Goal: Use online tool/utility: Utilize a website feature to perform a specific function

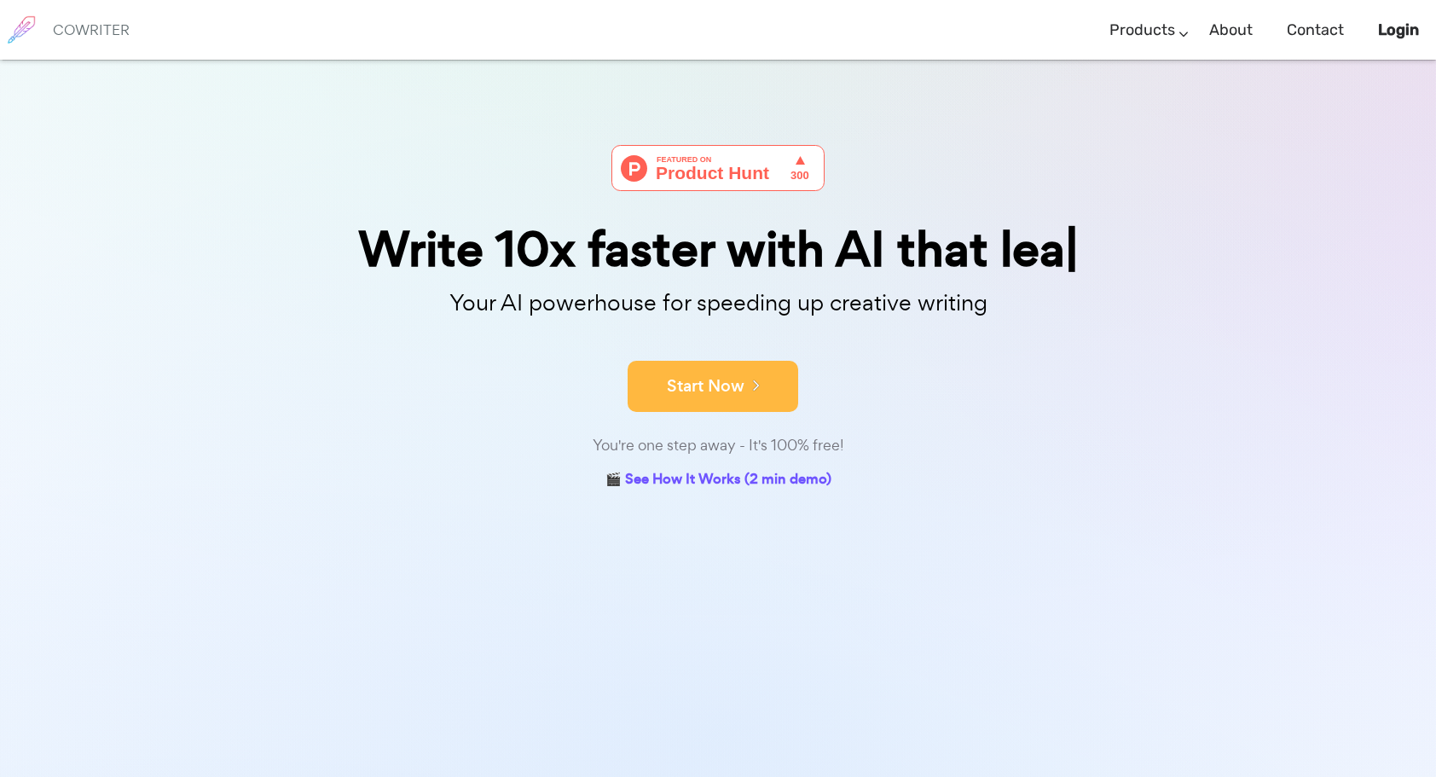
click at [661, 387] on button "Start Now" at bounding box center [712, 386] width 171 height 51
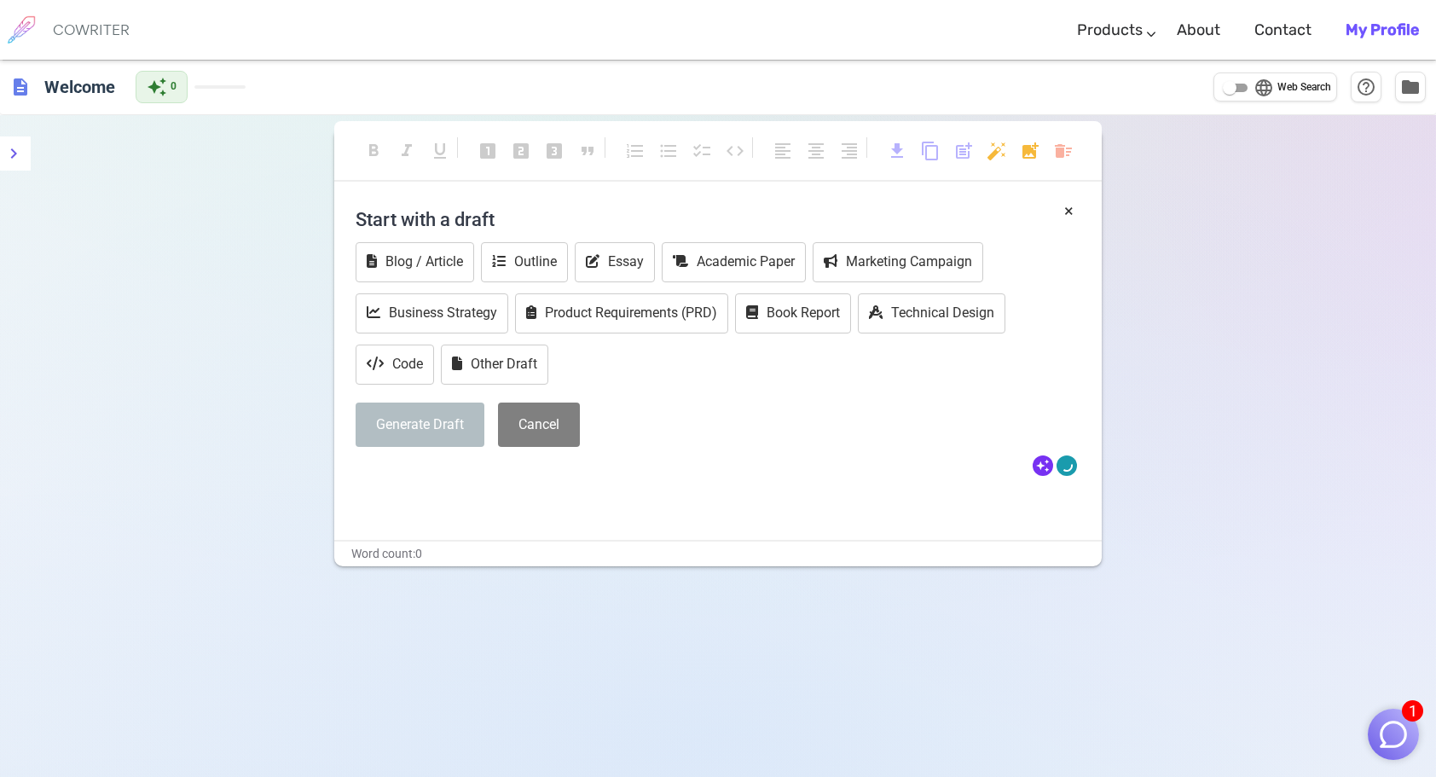
click at [509, 496] on div "× Start with a draft Blog / Article Outline Essay Academic Paper Marketing Camp…" at bounding box center [717, 369] width 767 height 341
click at [450, 264] on button "Blog / Article" at bounding box center [415, 262] width 119 height 40
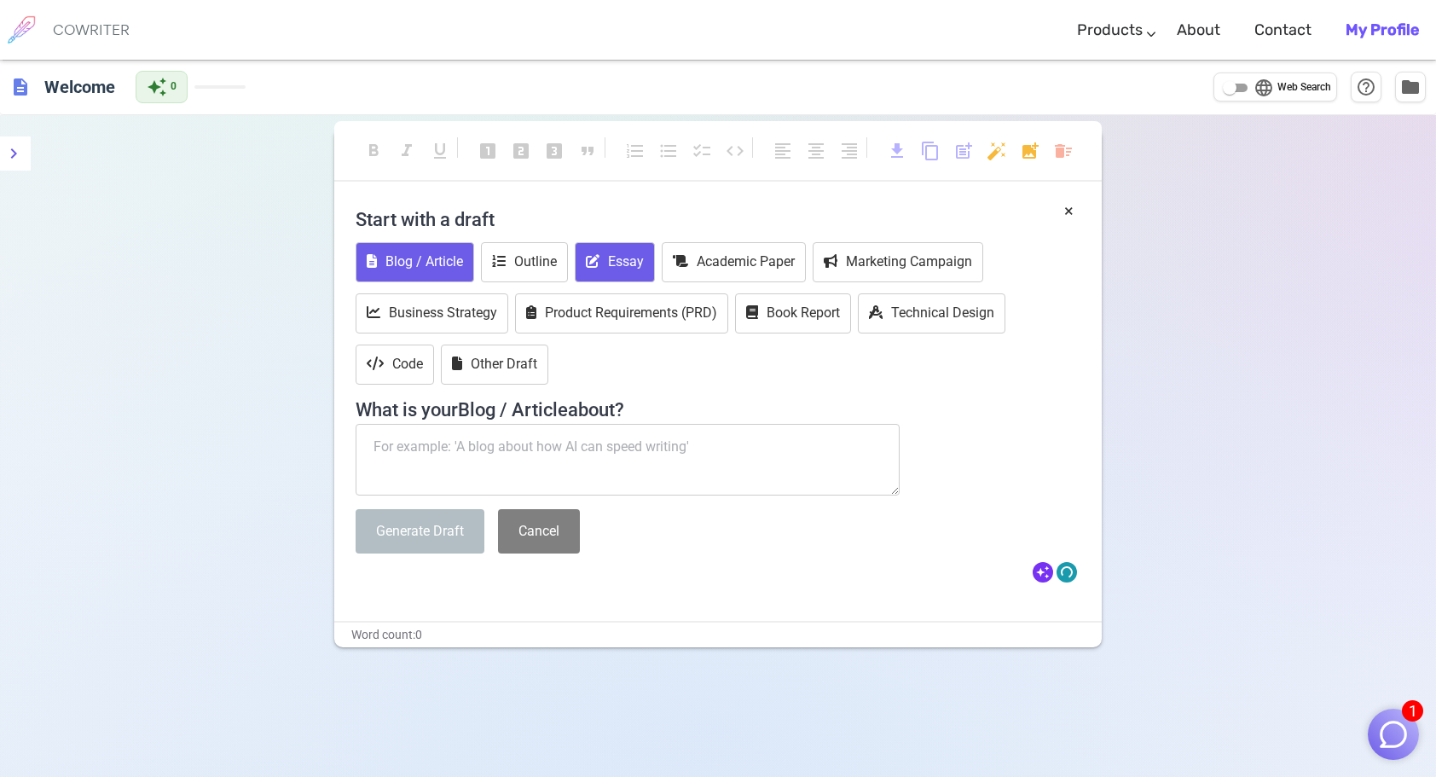
click at [621, 269] on button "Essay" at bounding box center [615, 262] width 80 height 40
click at [607, 434] on textarea at bounding box center [628, 460] width 544 height 72
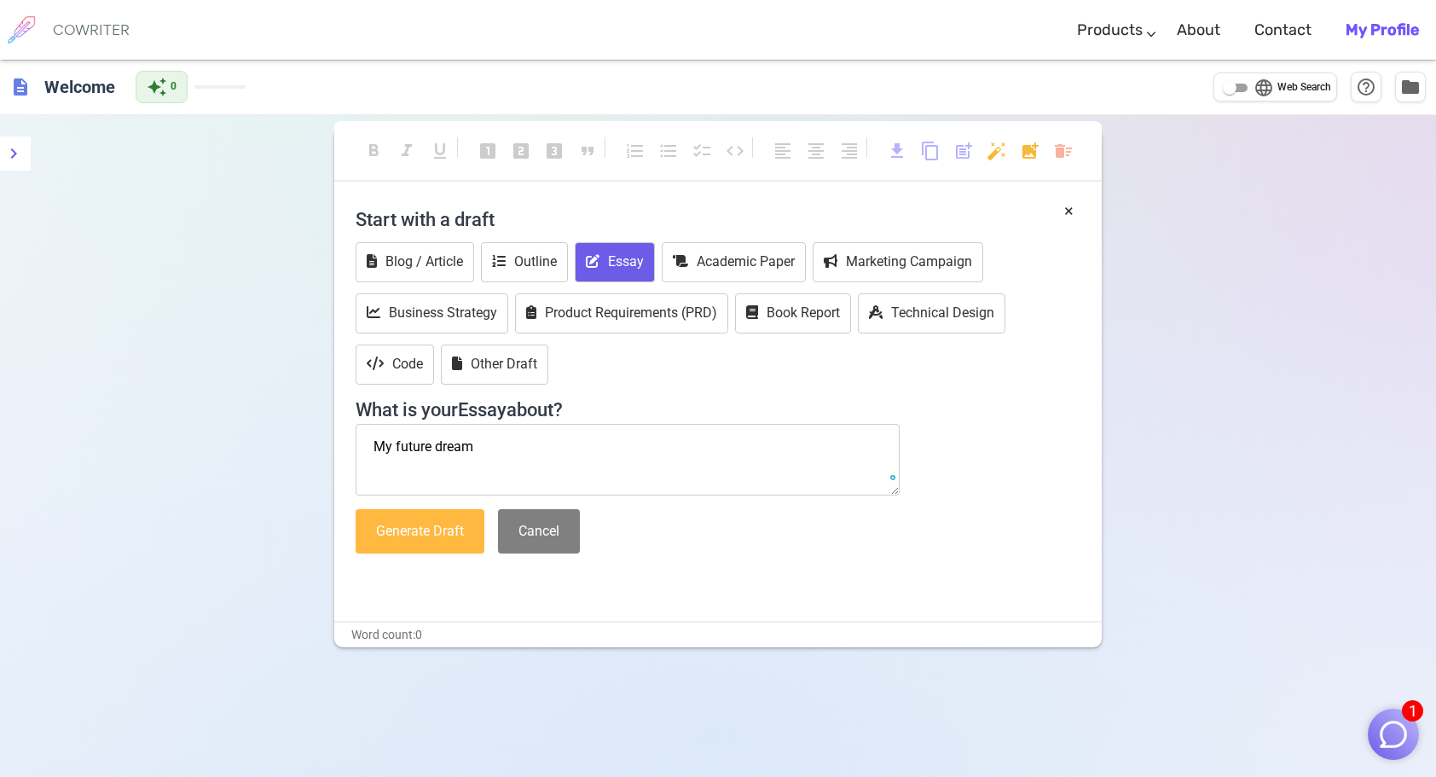
type textarea "My future dream"
click at [386, 525] on button "Generate Draft" at bounding box center [420, 531] width 129 height 45
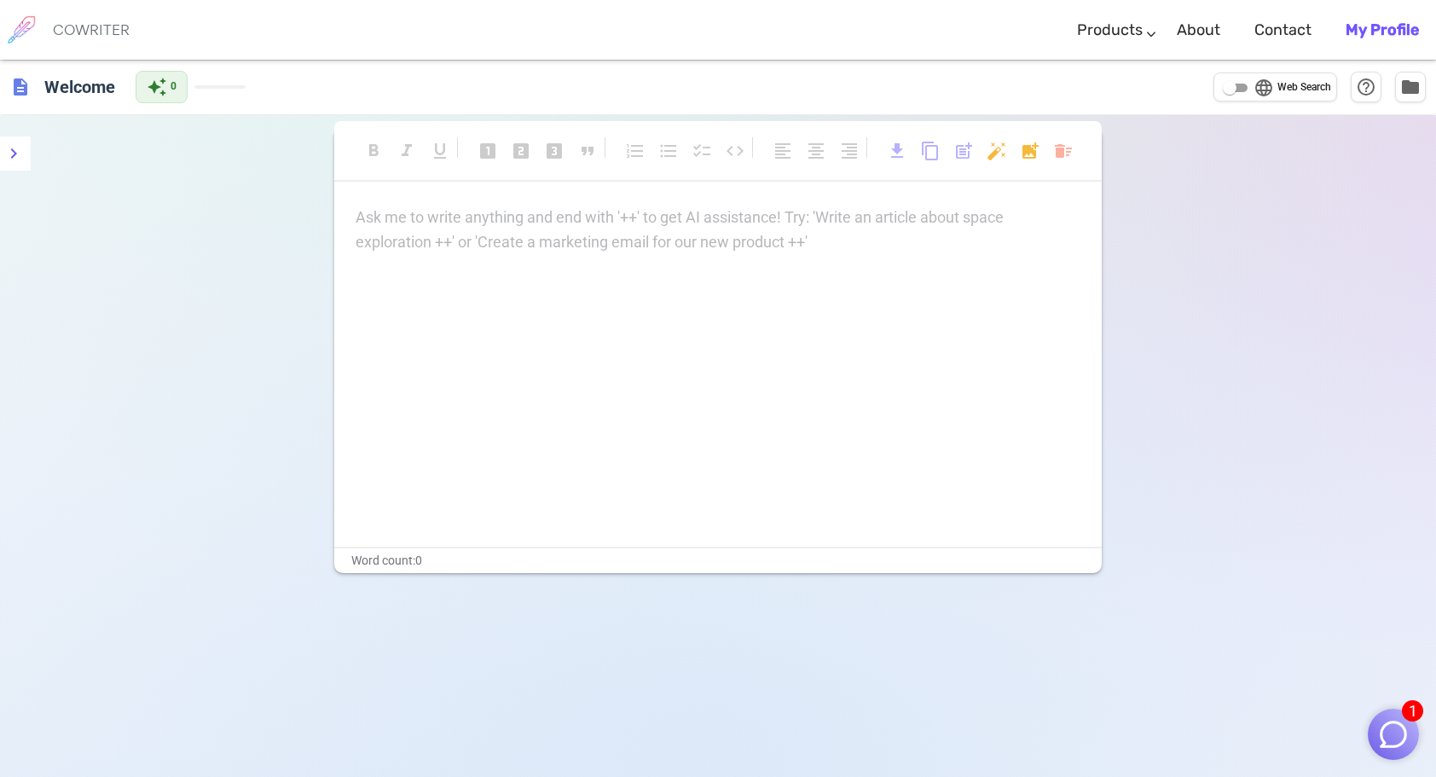
click at [540, 315] on div "Ask me to write anything and end with '++' to get AI assistance! Try: 'Write an…" at bounding box center [717, 375] width 767 height 341
click at [541, 240] on div "Ask me to write anything and end with '++' to get AI assistance! Try: 'Write an…" at bounding box center [718, 229] width 725 height 49
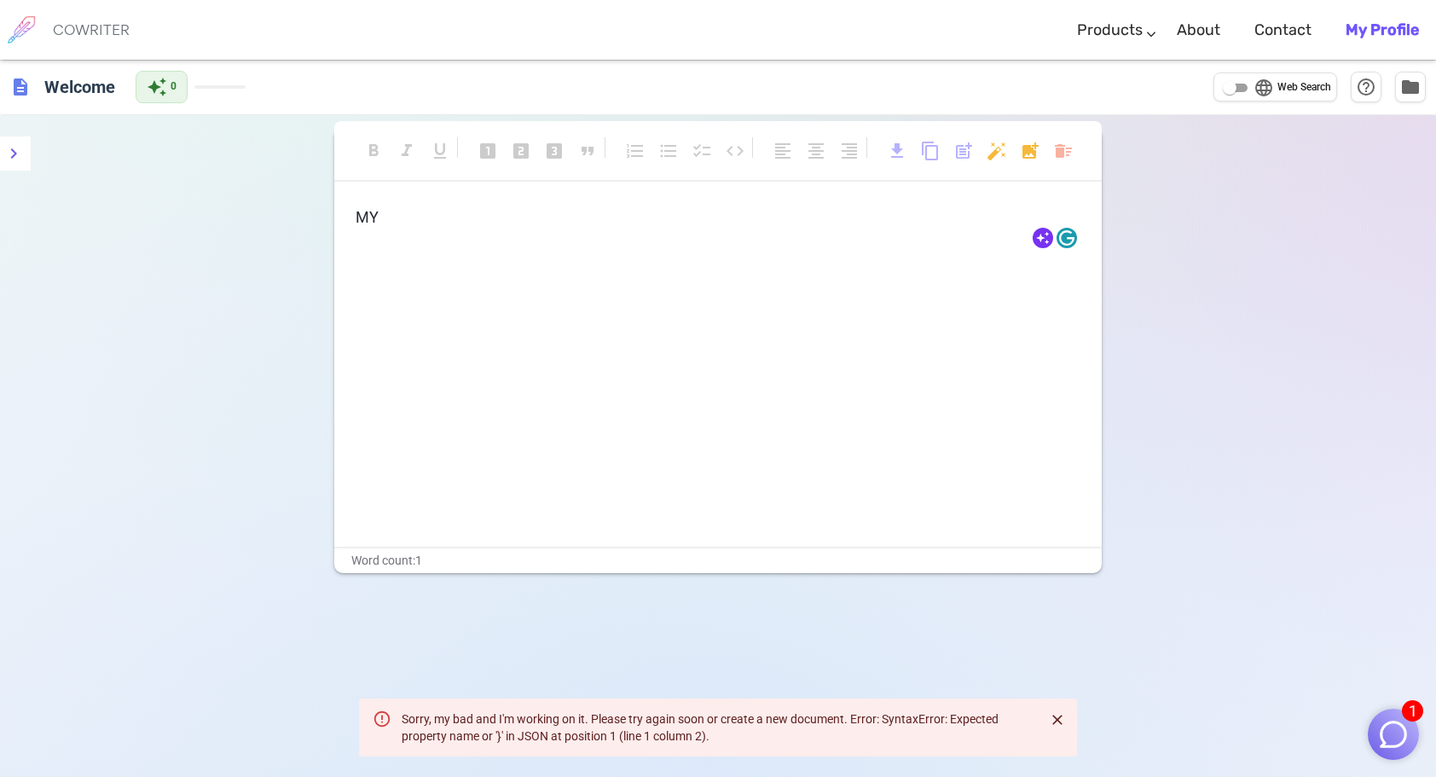
click at [583, 739] on div "Sorry, my bad and I'm working on it. Please try again soon or create a new docu…" at bounding box center [716, 727] width 629 height 48
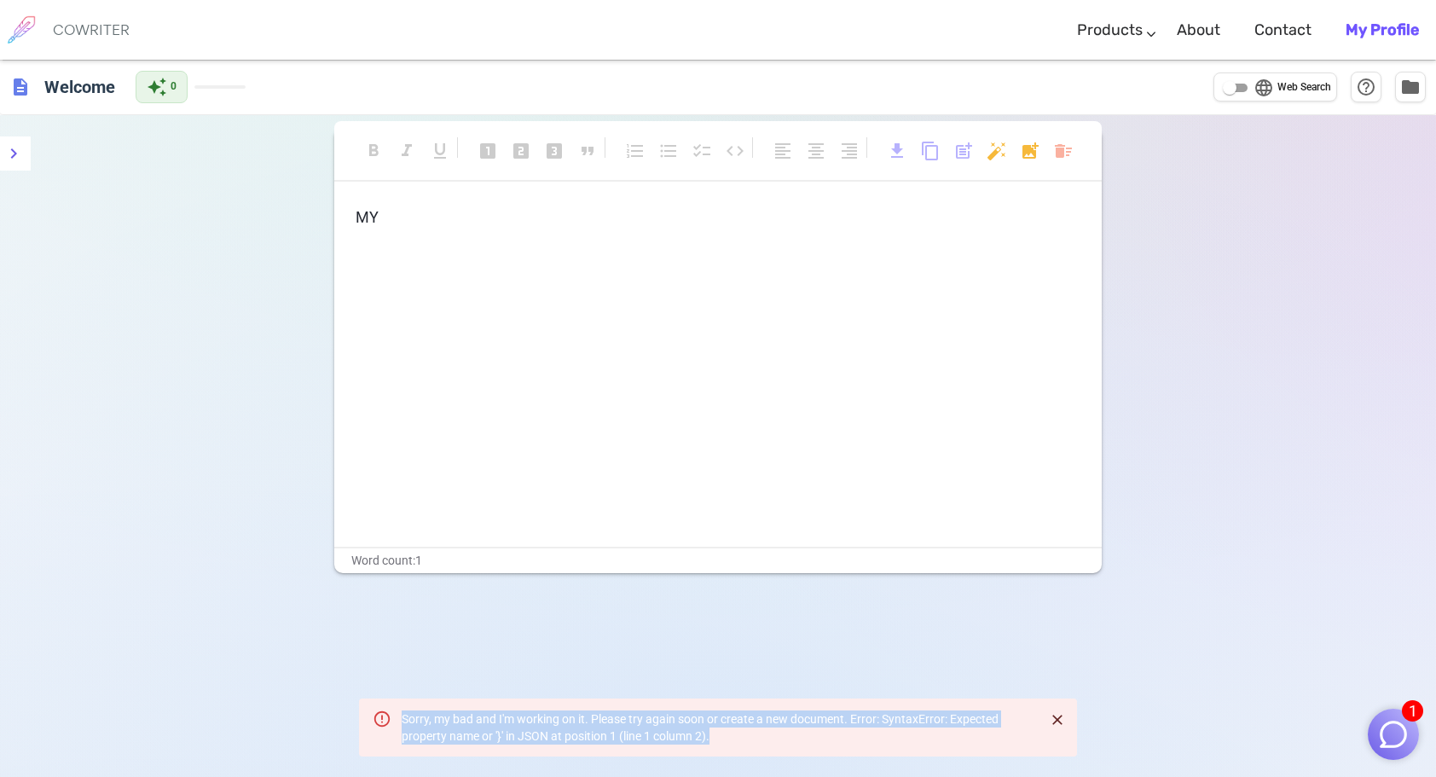
copy div "Sorry, my bad and I'm working on it. Please try again soon or create a new docu…"
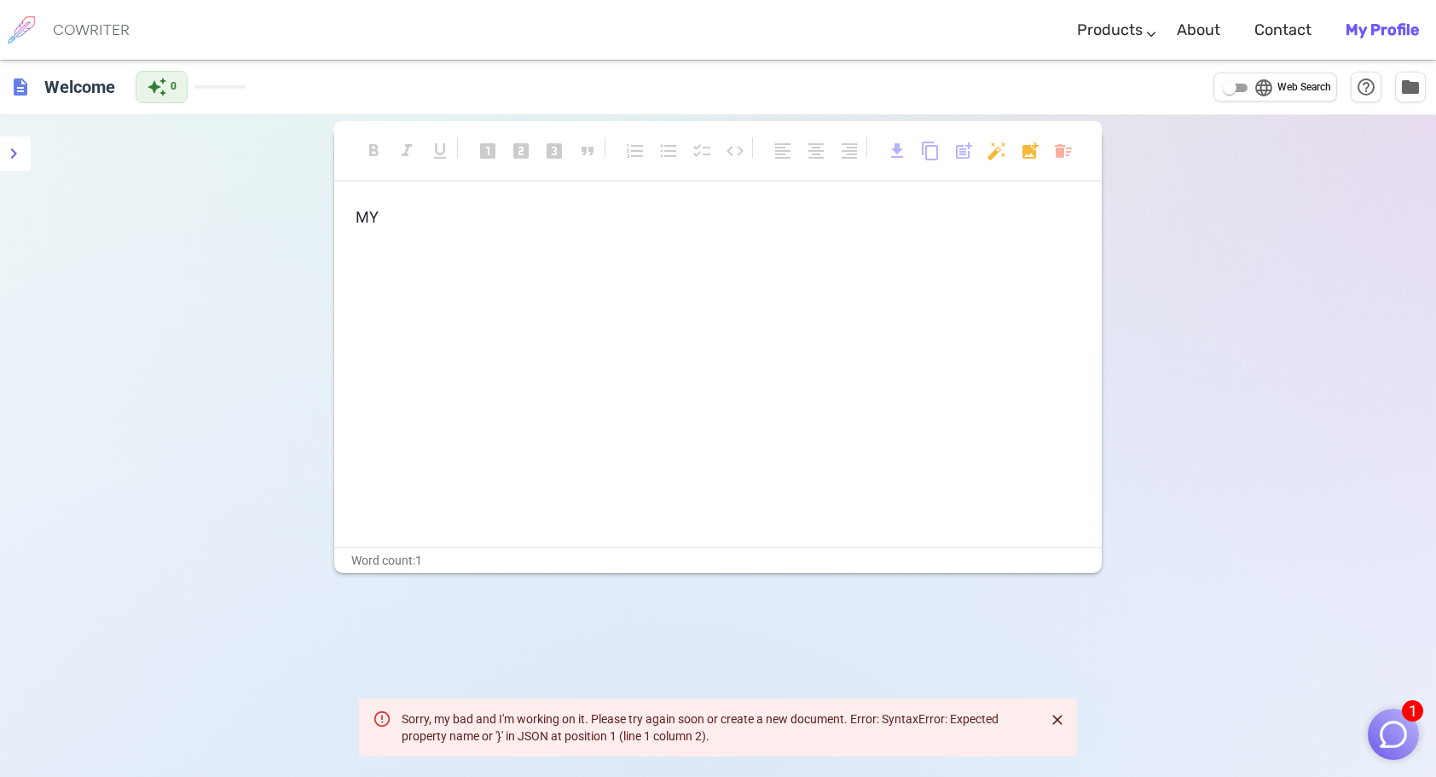
drag, startPoint x: 556, startPoint y: 297, endPoint x: 624, endPoint y: 295, distance: 68.2
click at [558, 297] on div "MY ﻿" at bounding box center [717, 375] width 767 height 341
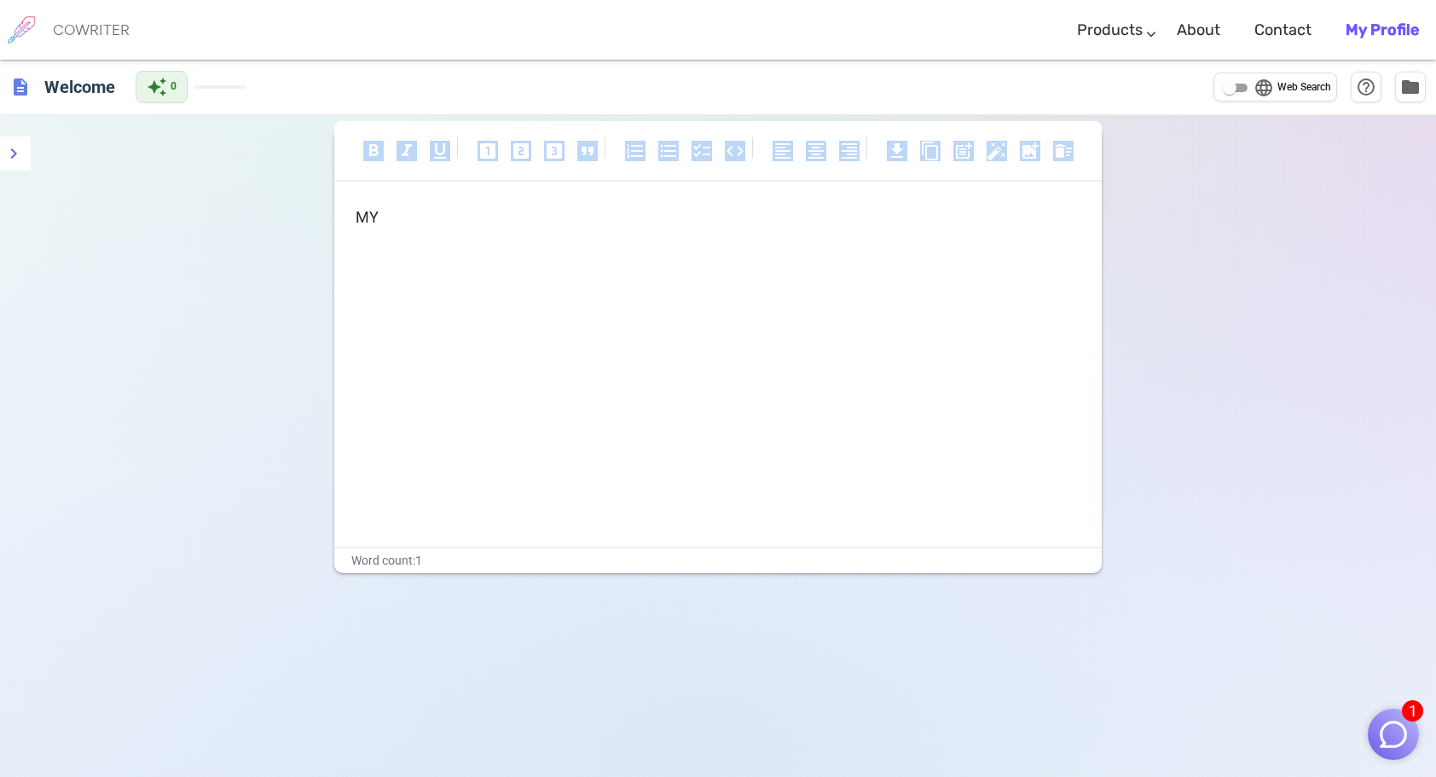
drag, startPoint x: 624, startPoint y: 290, endPoint x: -3, endPoint y: 189, distance: 635.5
click at [0, 189] on html "1 COWRITER Products Writing Marketing Emails Images (soon) About Contact My Pro…" at bounding box center [718, 446] width 1436 height 892
click at [612, 348] on div "MY ﻿" at bounding box center [717, 375] width 767 height 341
drag, startPoint x: 621, startPoint y: 280, endPoint x: 99, endPoint y: 194, distance: 529.0
click at [99, 194] on div "format_bold format_italic format_underlined looks_one looks_two looks_3 format_…" at bounding box center [718, 503] width 1436 height 777
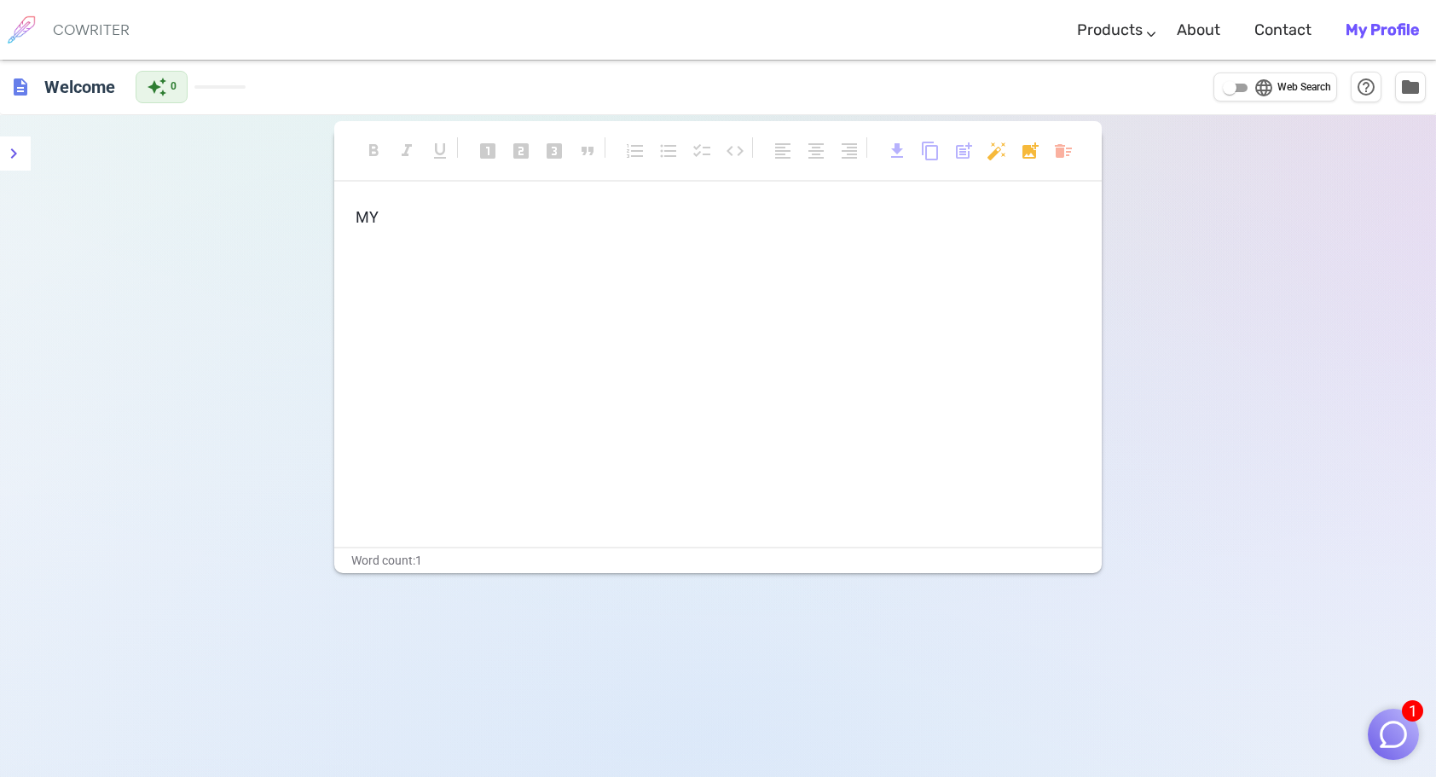
drag, startPoint x: 99, startPoint y: 194, endPoint x: 441, endPoint y: 246, distance: 345.9
click at [441, 246] on p "﻿" at bounding box center [718, 249] width 725 height 25
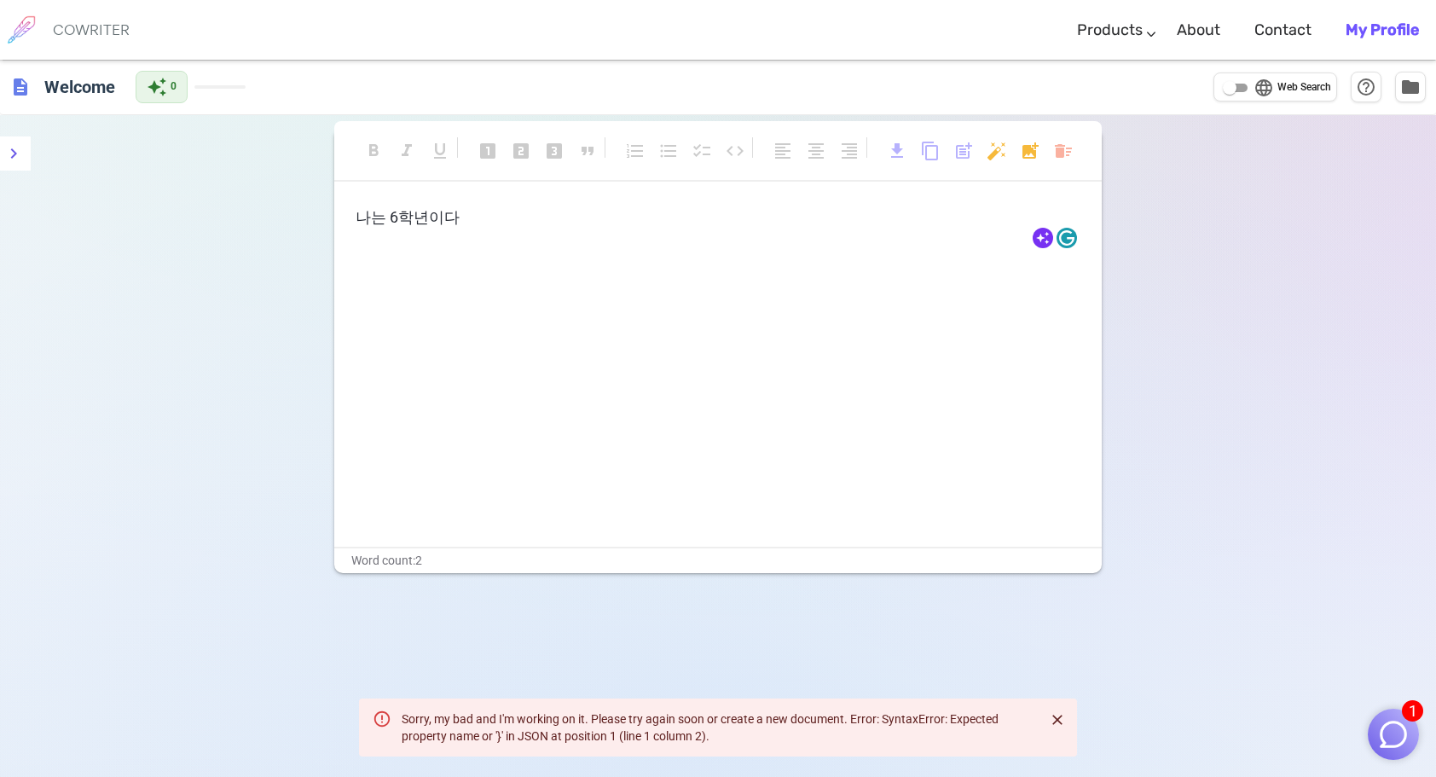
click at [66, 27] on h6 "COWRITER" at bounding box center [91, 29] width 77 height 15
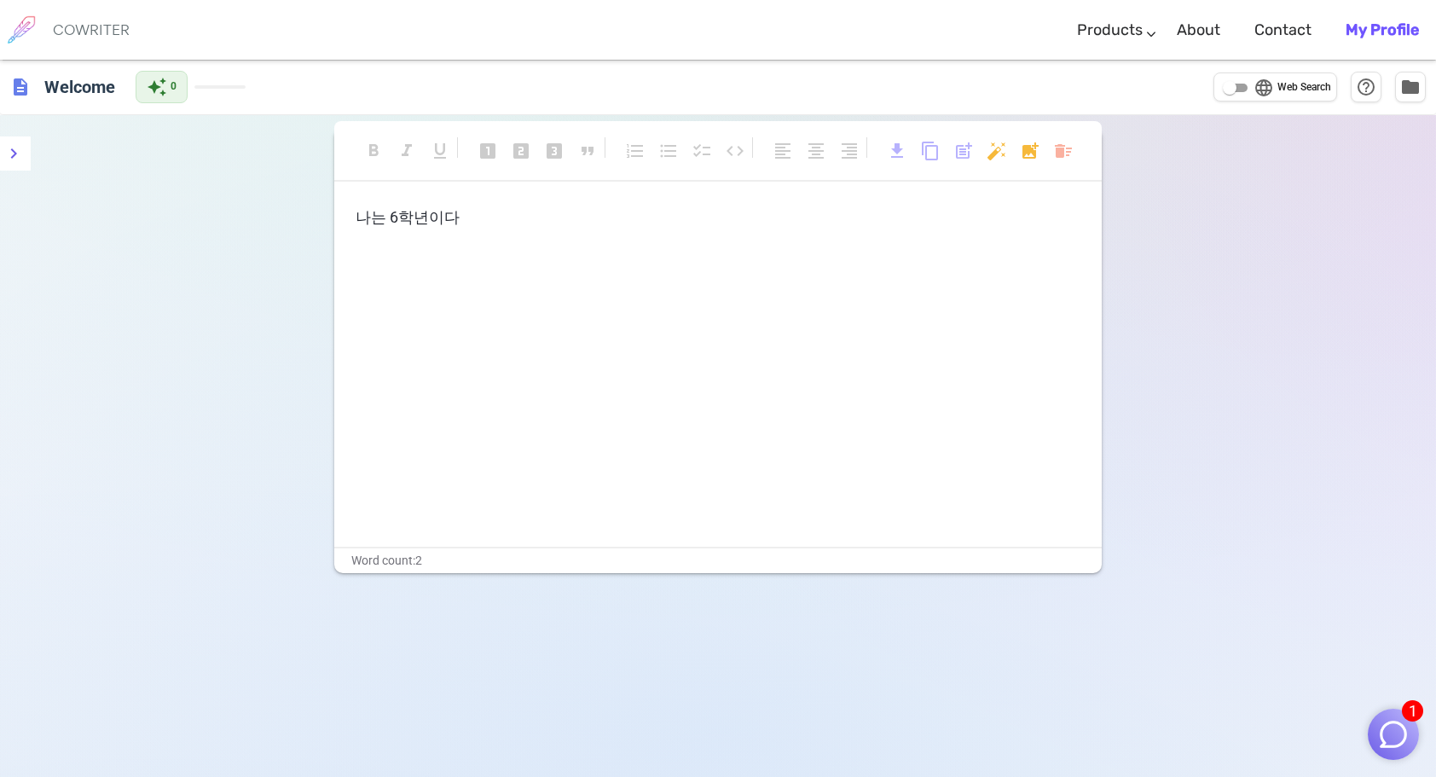
click at [66, 27] on h6 "COWRITER" at bounding box center [91, 29] width 77 height 15
click at [1395, 723] on img "button" at bounding box center [1393, 734] width 32 height 32
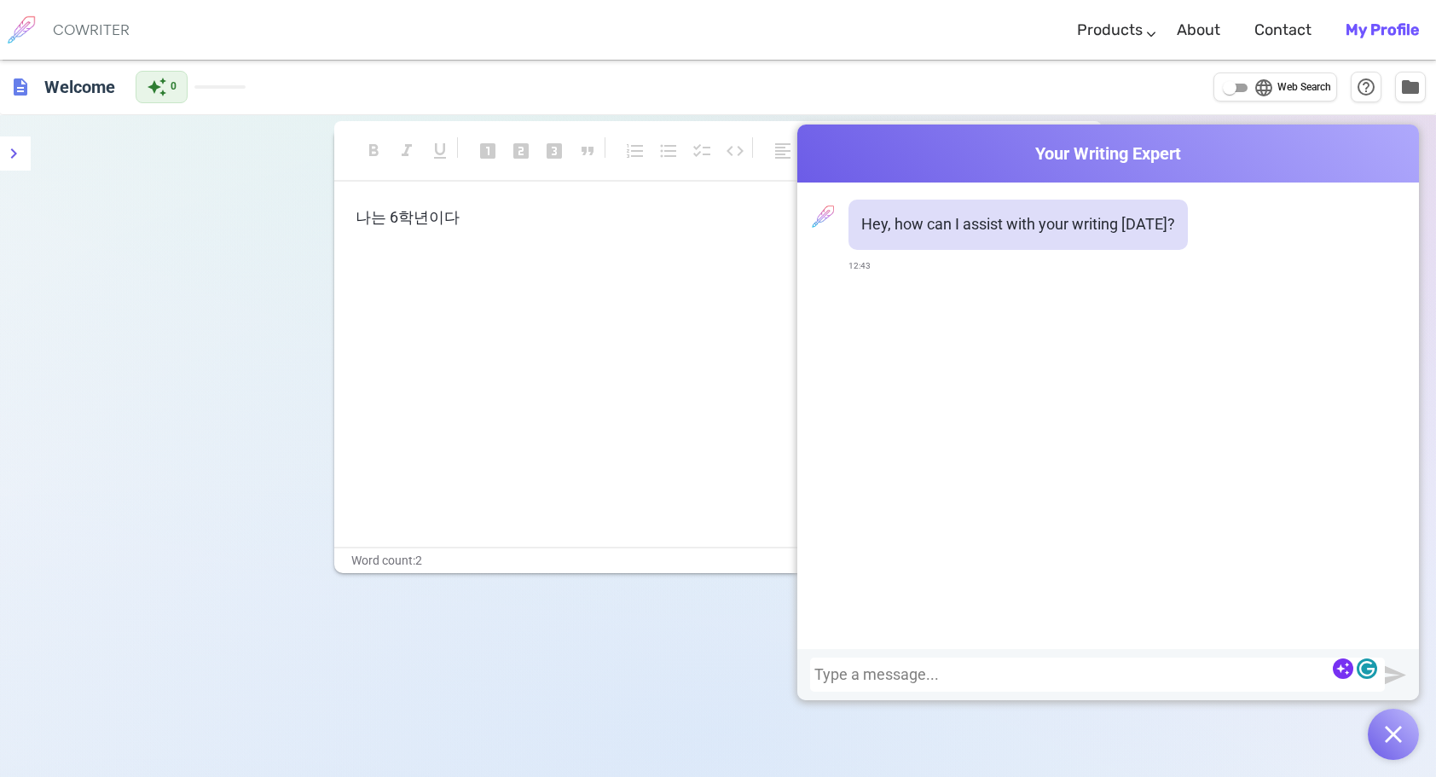
click at [387, 590] on div "Terms & Privacy / Pricing / Contact us © 2025 Cowriter. Made with ♥ by writers." at bounding box center [717, 609] width 733 height 72
click at [67, 29] on h6 "COWRITER" at bounding box center [91, 29] width 77 height 15
click at [19, 22] on img at bounding box center [21, 30] width 43 height 43
click at [79, 101] on h6 "Welcome" at bounding box center [80, 86] width 84 height 34
click at [13, 92] on span "description" at bounding box center [20, 86] width 20 height 20
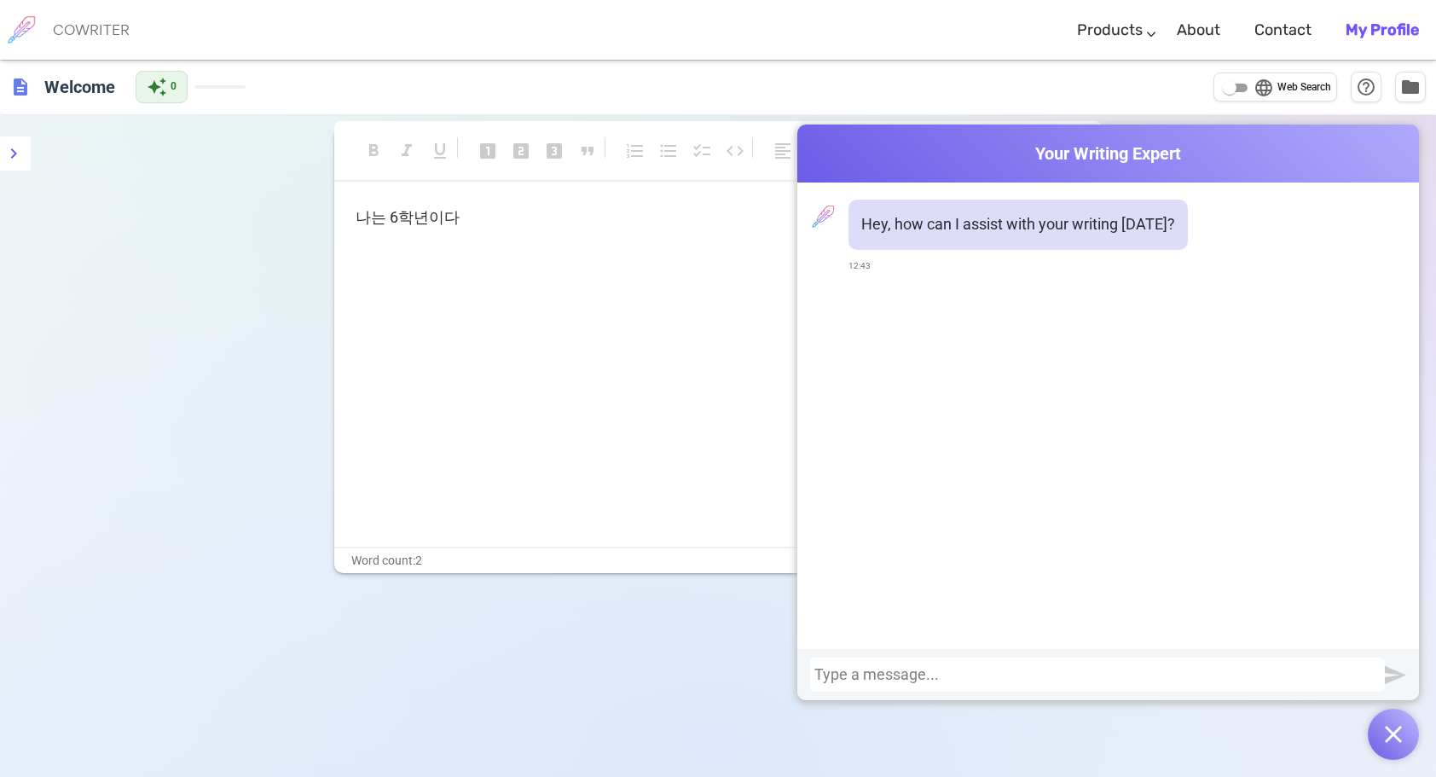
click at [20, 10] on img at bounding box center [21, 30] width 43 height 43
click at [210, 77] on div "auto_awesome 0" at bounding box center [191, 87] width 110 height 32
drag, startPoint x: 211, startPoint y: 85, endPoint x: 862, endPoint y: 123, distance: 651.6
click at [220, 88] on span at bounding box center [219, 86] width 51 height 3
drag, startPoint x: 1109, startPoint y: 50, endPoint x: 1113, endPoint y: 78, distance: 27.5
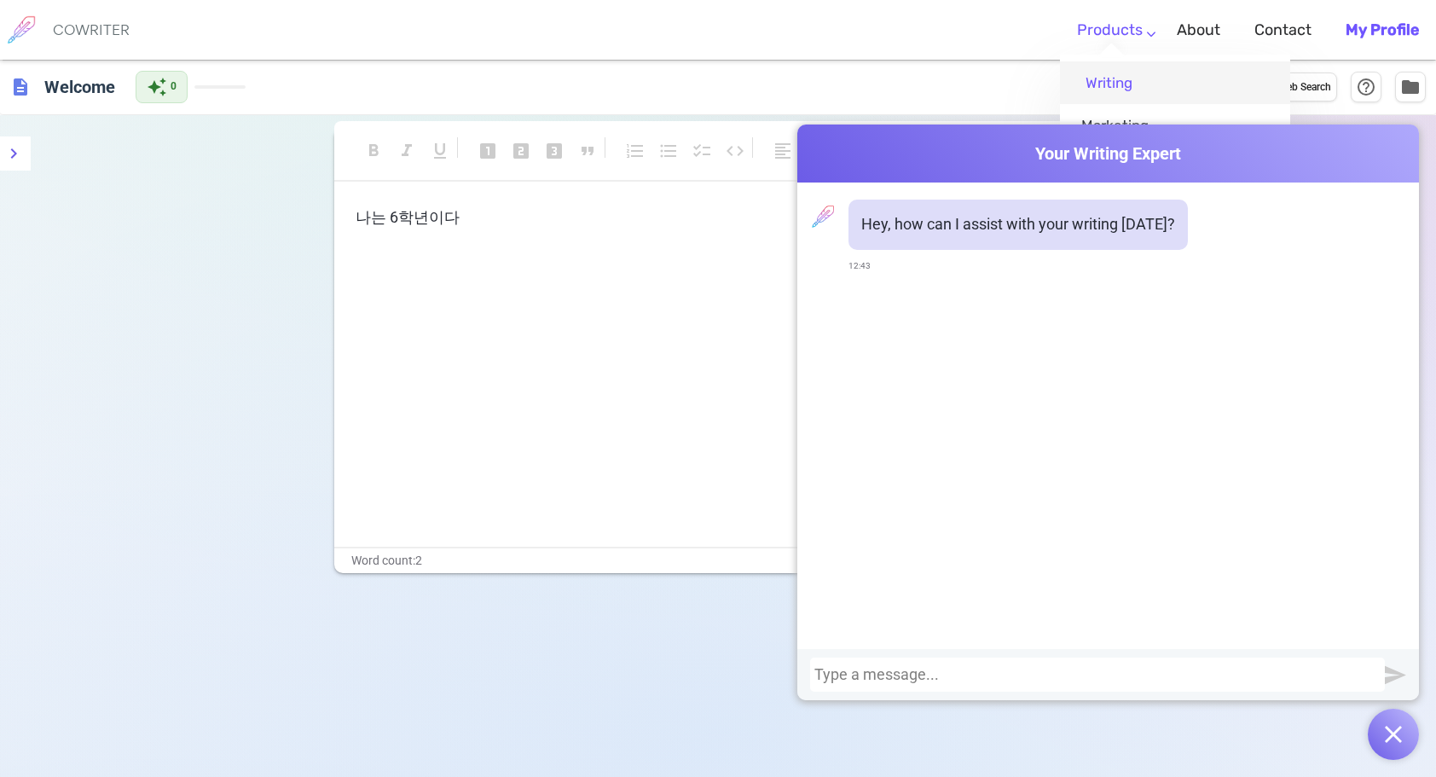
click at [1110, 55] on ul "Writing Marketing Emails Images (soon)" at bounding box center [1175, 143] width 230 height 177
click at [1113, 78] on link "Writing" at bounding box center [1175, 82] width 230 height 43
click at [1389, 728] on img "button" at bounding box center [1393, 734] width 17 height 17
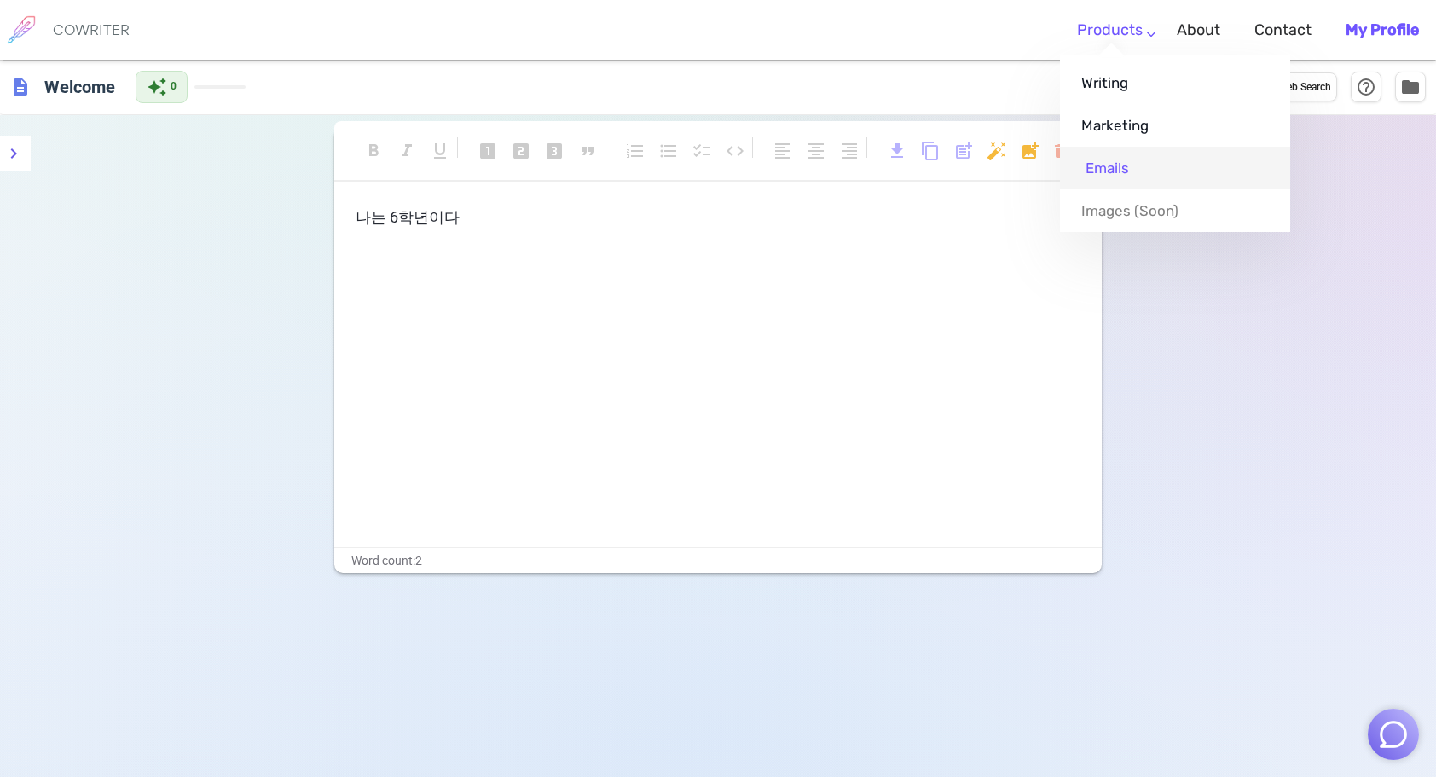
click at [1119, 148] on link "Emails" at bounding box center [1175, 168] width 230 height 43
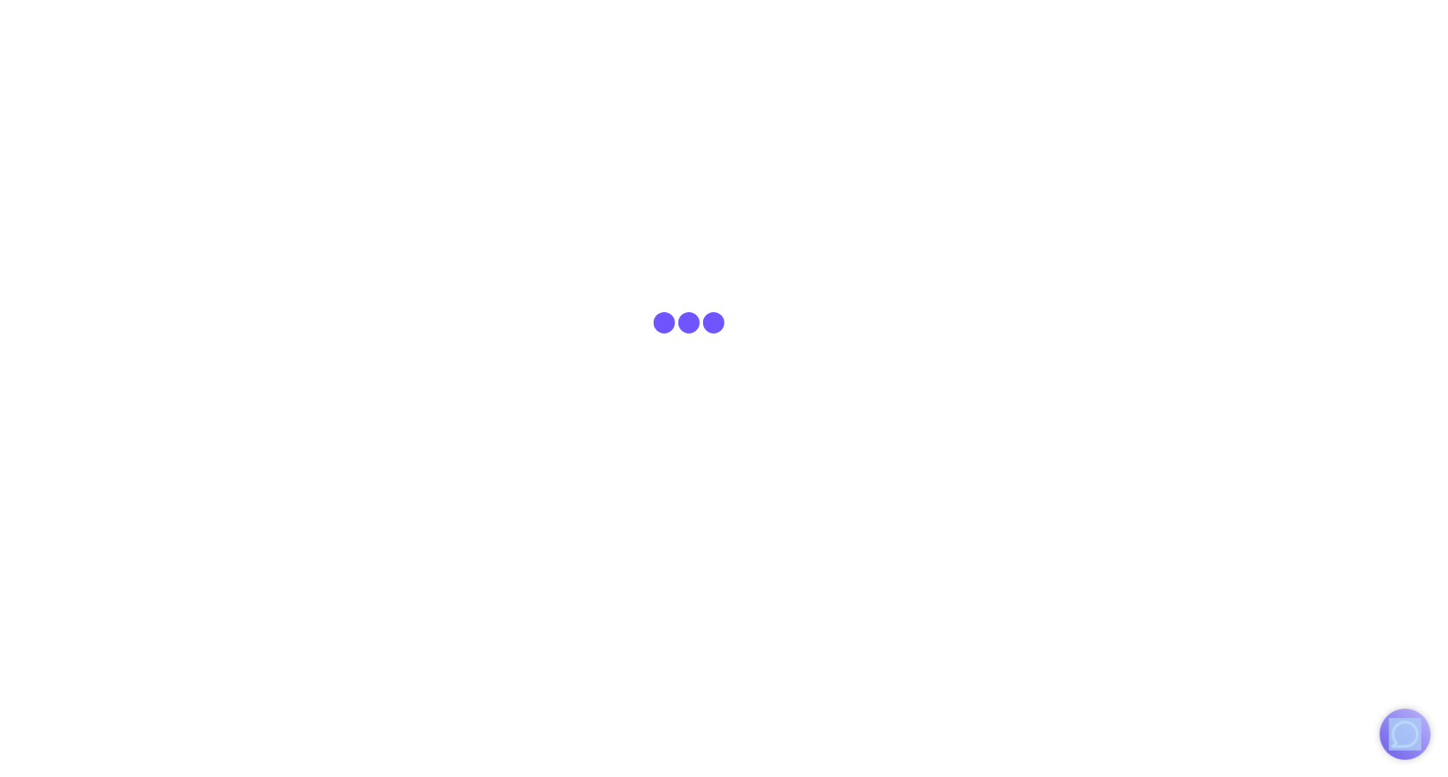
click at [1119, 60] on html "COWRITER Products Writing Marketing Emails Images (soon) About Contact My Profi…" at bounding box center [724, 30] width 1448 height 60
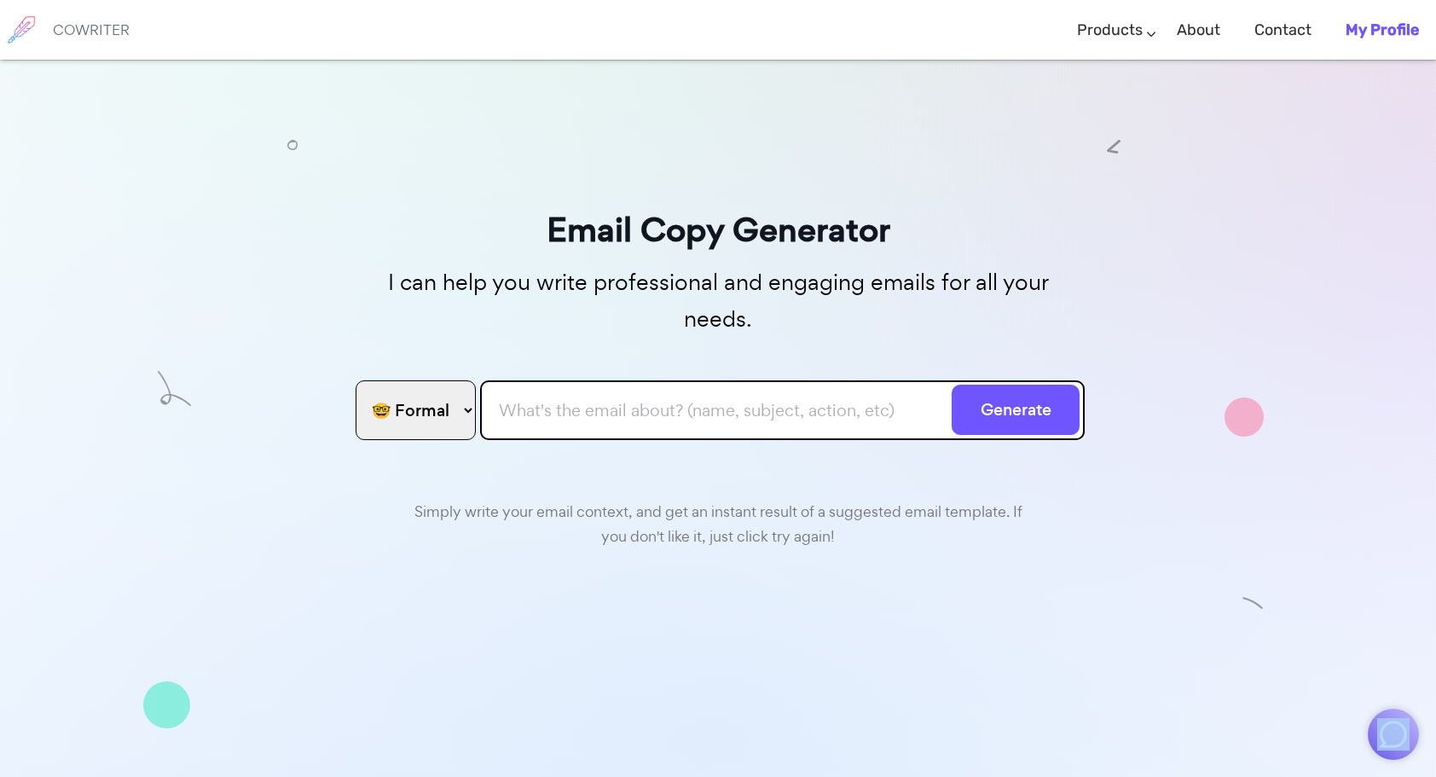
click at [399, 380] on select "🤓 Formal 😊 Friendly 😂 Funny 🥹 Emotional 😊 Sweet 🥸 Bold" at bounding box center [416, 410] width 120 height 60
click at [425, 380] on select "🤓 Formal 😊 Friendly 😂 Funny 🥹 Emotional 😊 Sweet 🥸 Bold" at bounding box center [416, 410] width 120 height 60
click at [680, 380] on input "text" at bounding box center [782, 410] width 604 height 60
type input "ㅓ"
click at [951, 384] on button "Generate" at bounding box center [1015, 409] width 128 height 50
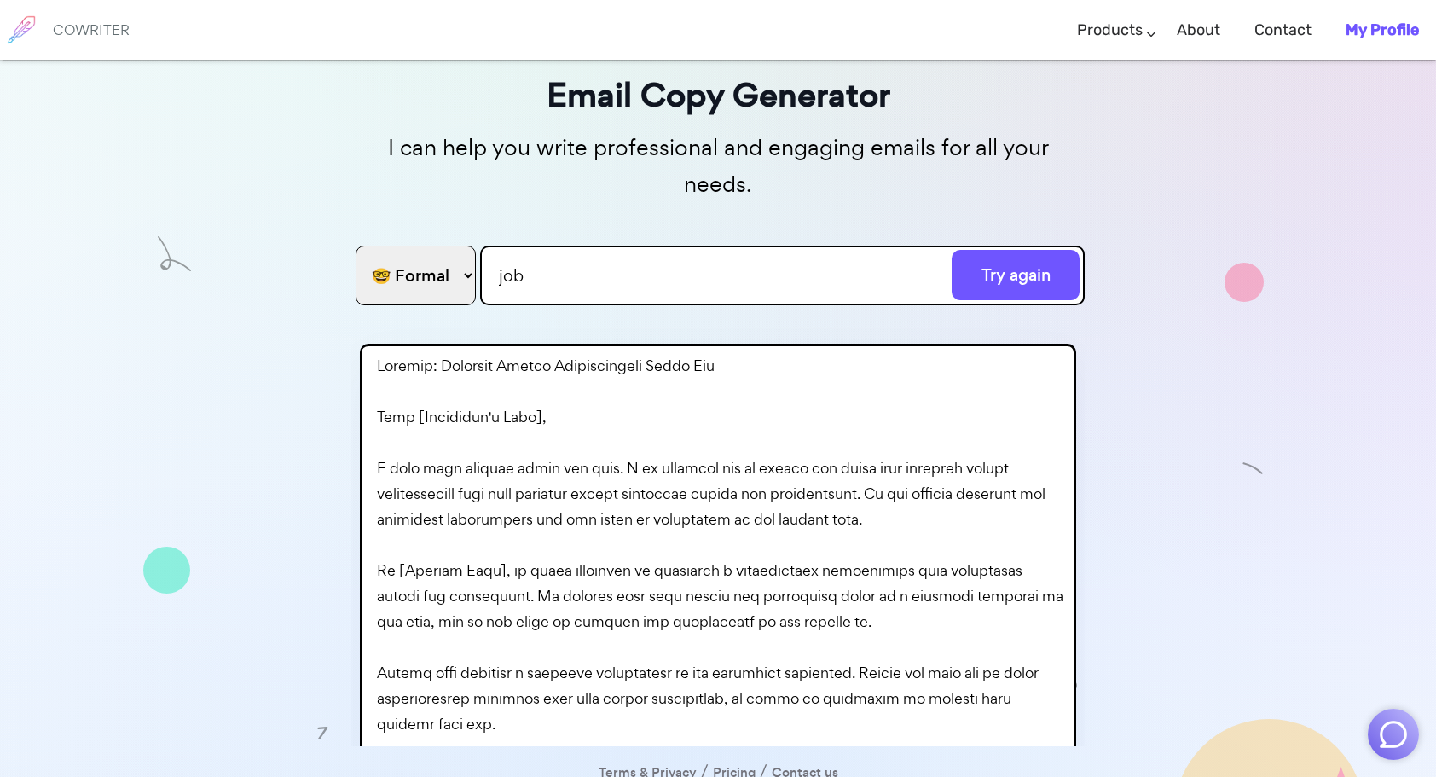
click at [573, 246] on input "job" at bounding box center [782, 276] width 604 height 60
click at [604, 246] on input "job" at bounding box center [782, 276] width 604 height 60
click at [646, 249] on input "job" at bounding box center [782, 276] width 604 height 60
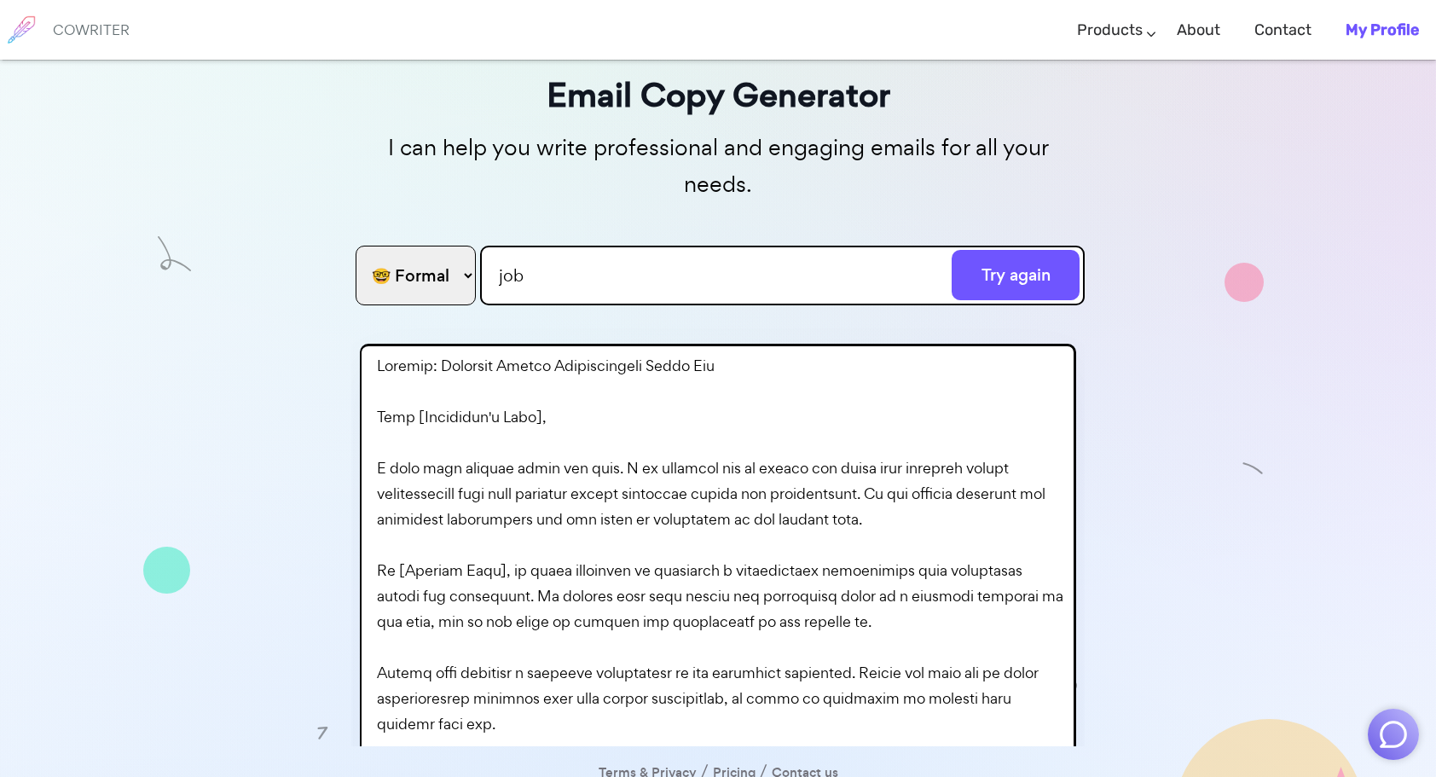
paste input "salary increase"
click at [951, 250] on button "Generate" at bounding box center [1015, 275] width 128 height 50
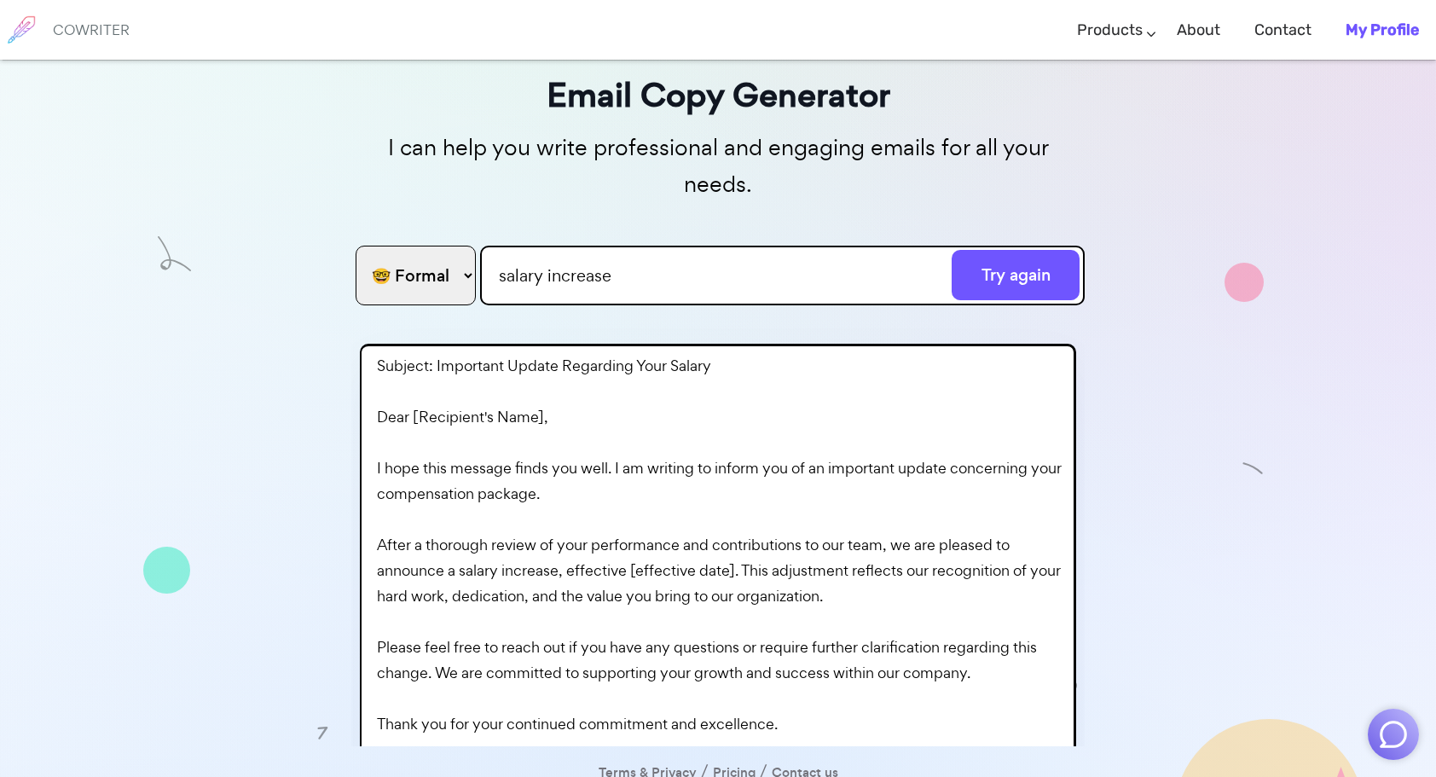
click at [683, 247] on input "salary increase" at bounding box center [782, 276] width 604 height 60
click at [951, 250] on button "Generate" at bounding box center [1015, 275] width 128 height 50
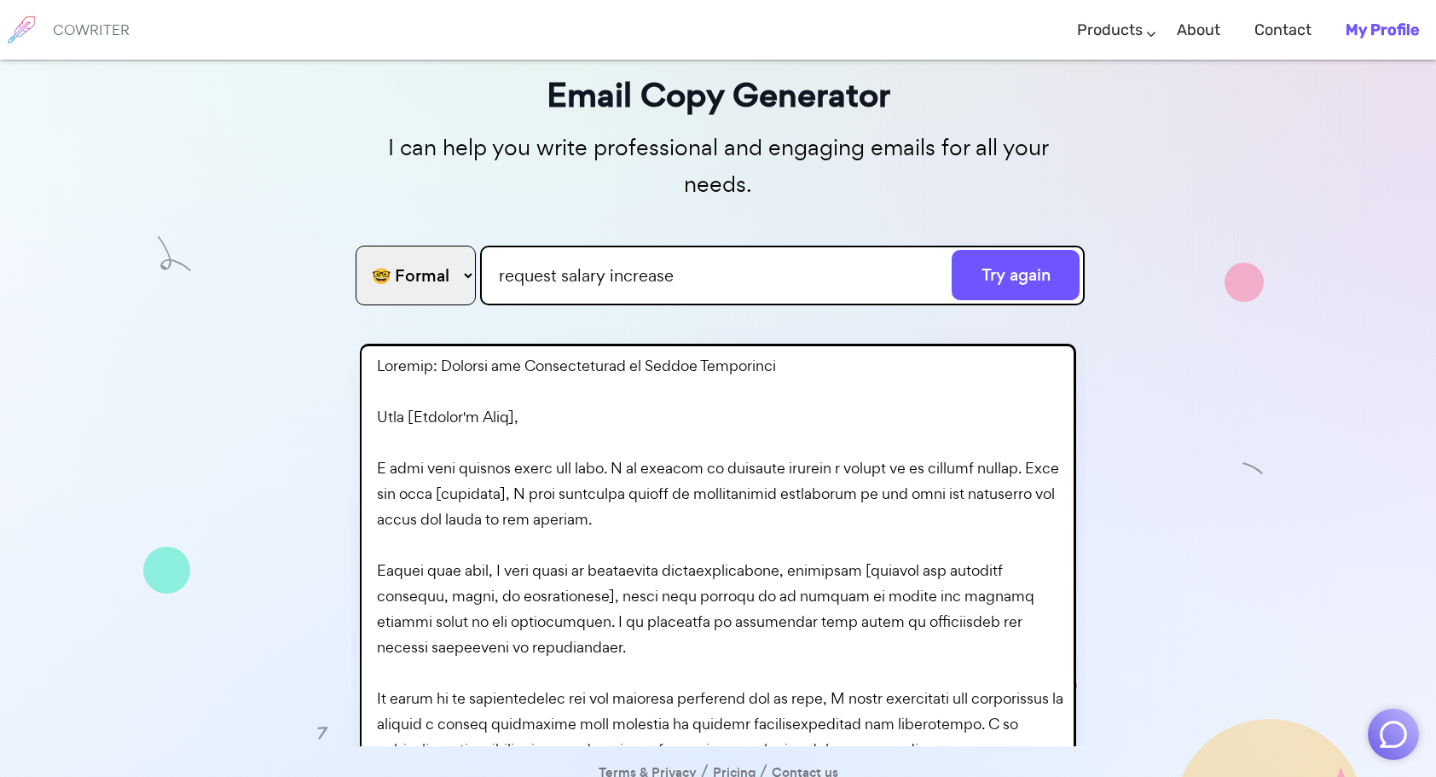
click at [708, 249] on input "request salary increase" at bounding box center [782, 276] width 604 height 60
type input "d"
click at [951, 250] on button "Generate" at bounding box center [1015, 275] width 128 height 50
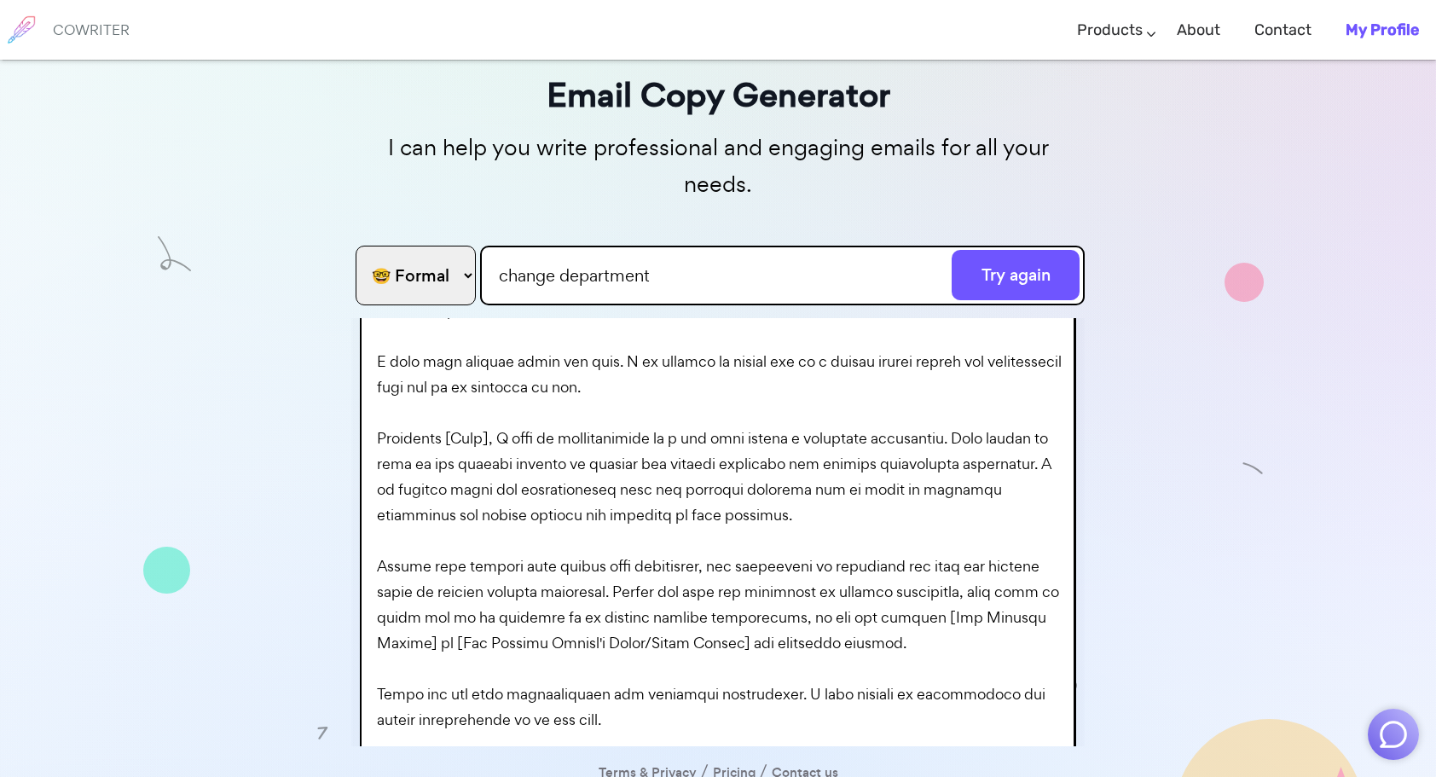
scroll to position [298, 0]
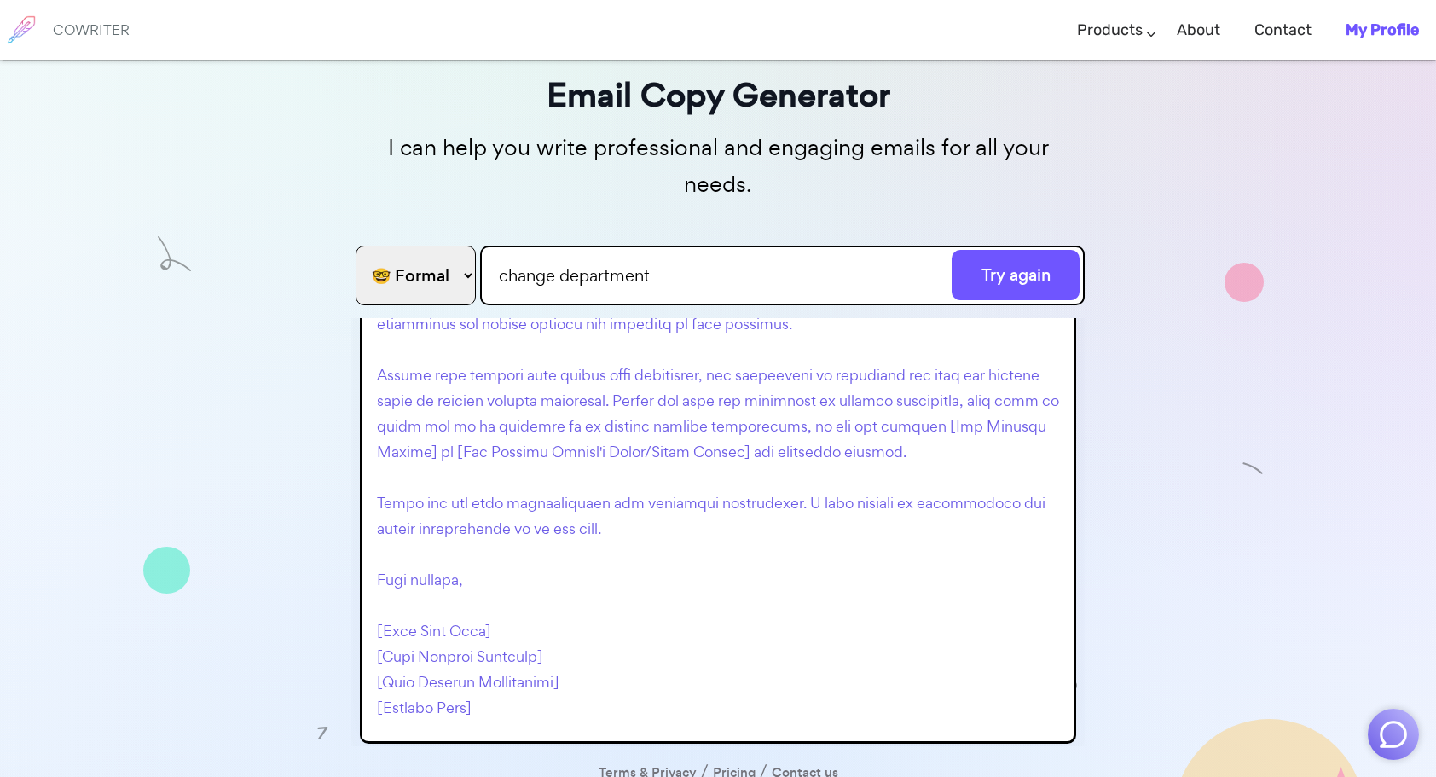
click at [463, 598] on p at bounding box center [722, 387] width 690 height 665
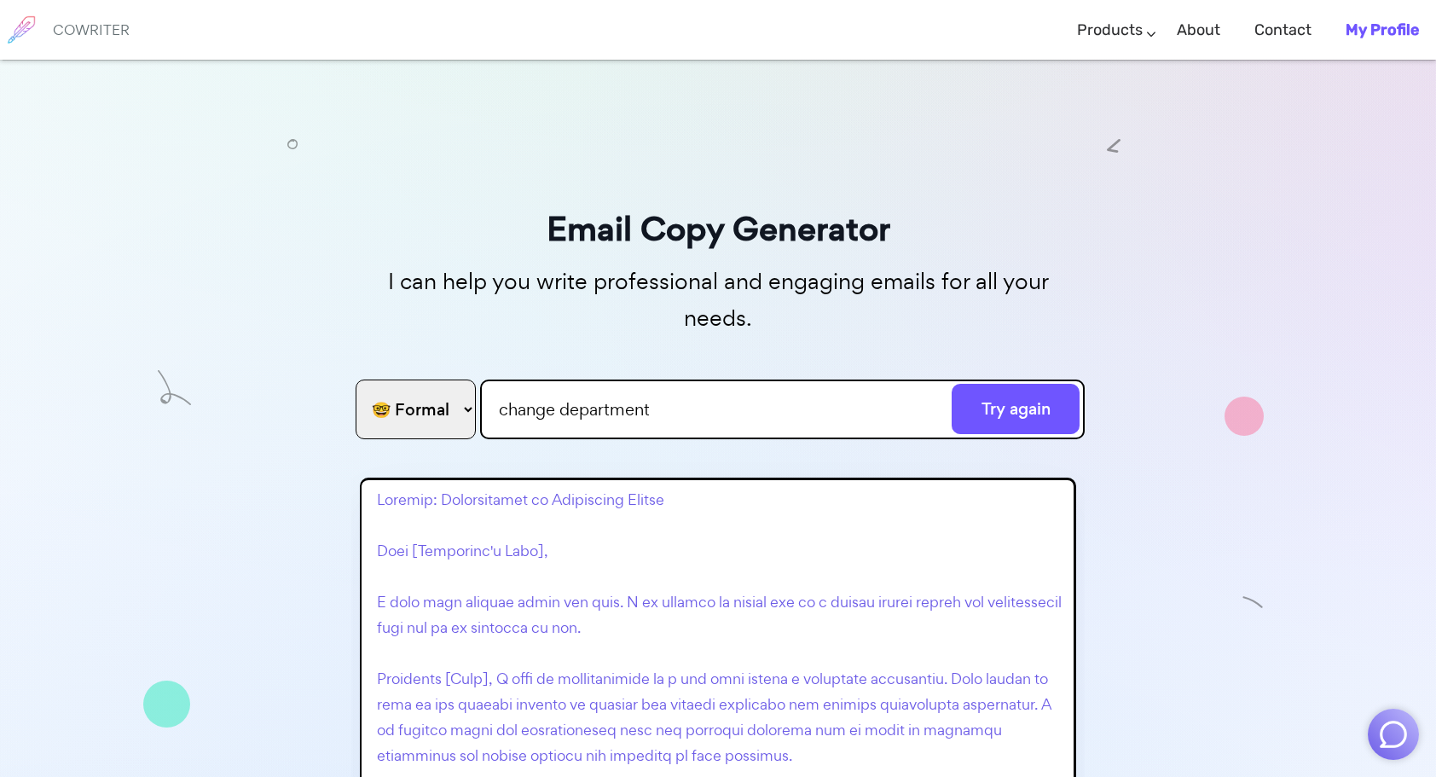
scroll to position [0, 0]
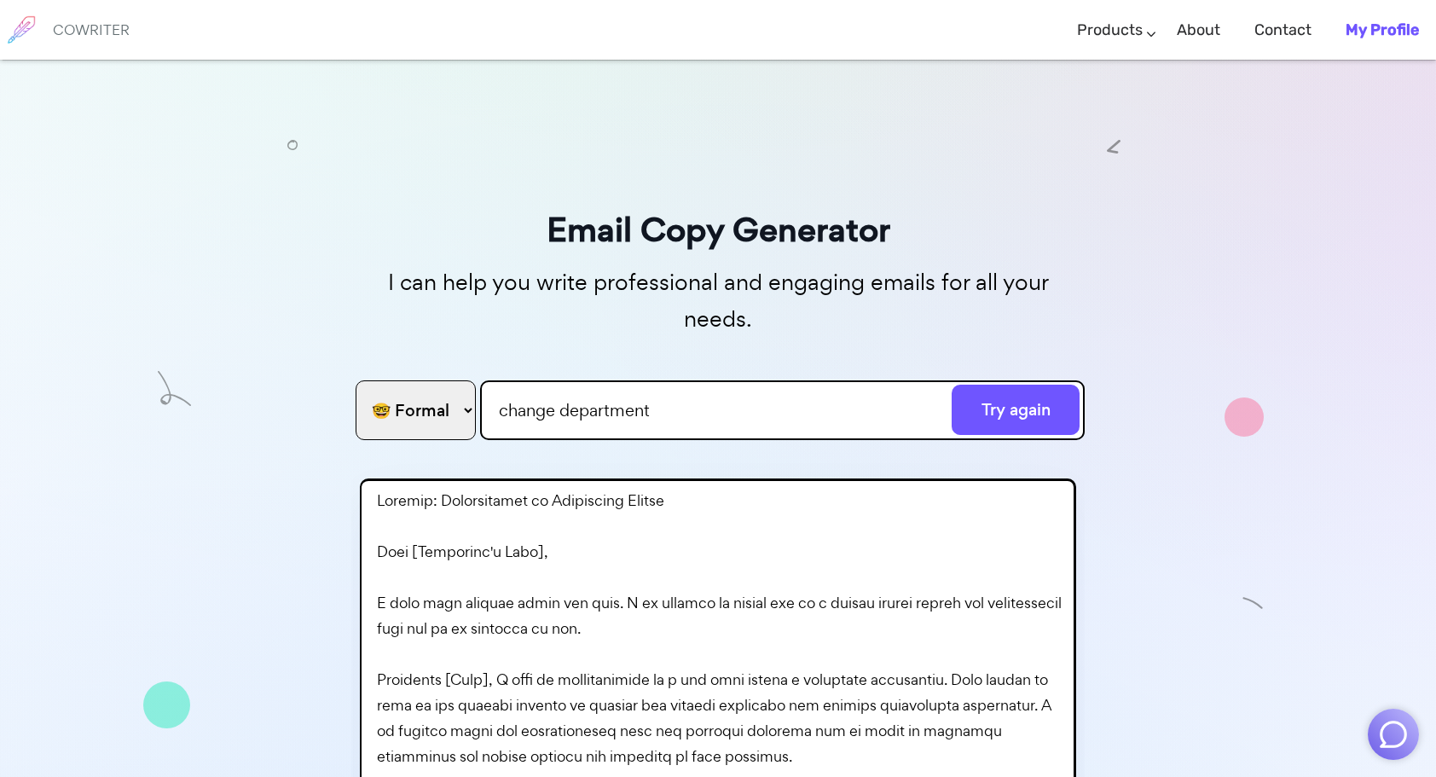
click at [733, 391] on input "change department" at bounding box center [782, 410] width 604 height 60
type input "d"
type input "임금 인상"
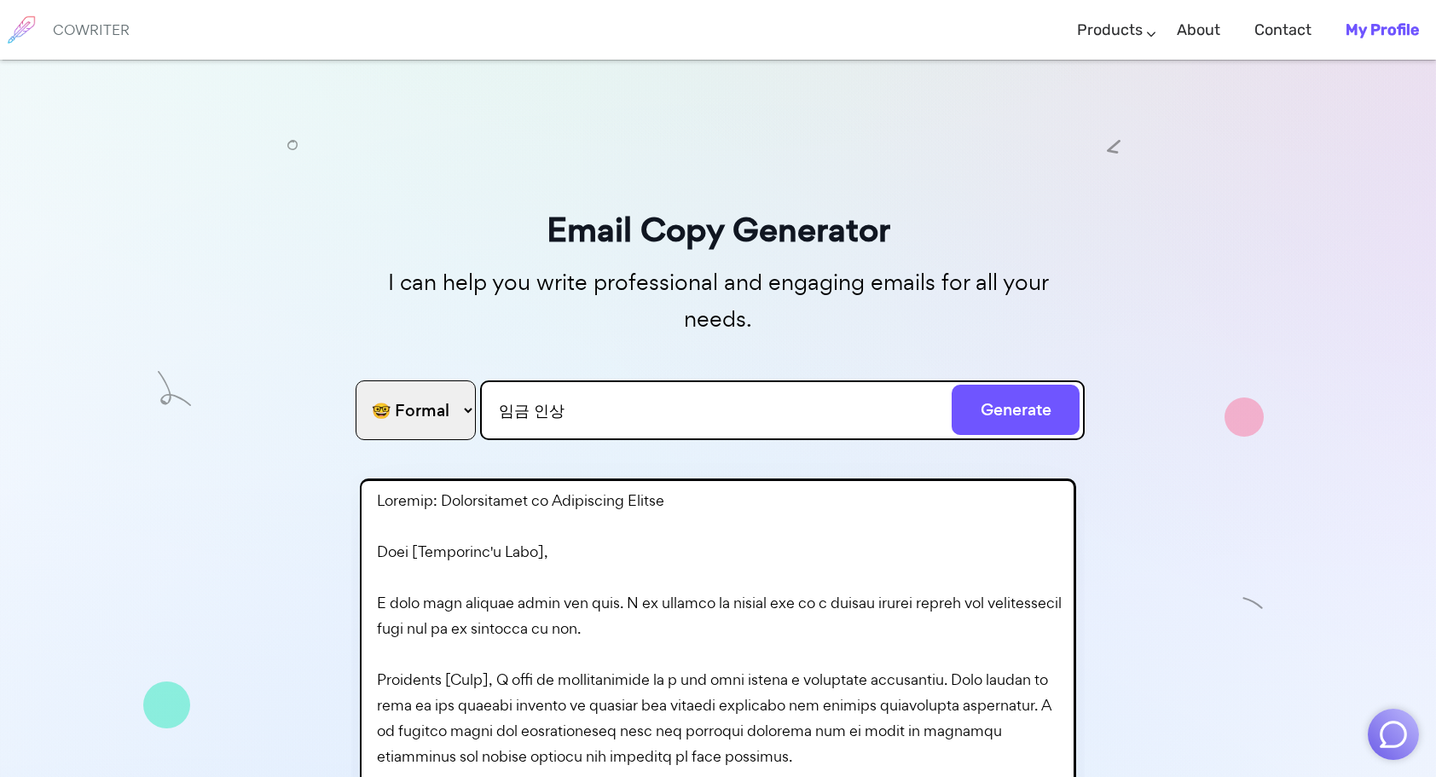
click at [951, 384] on button "Generate" at bounding box center [1015, 409] width 128 height 50
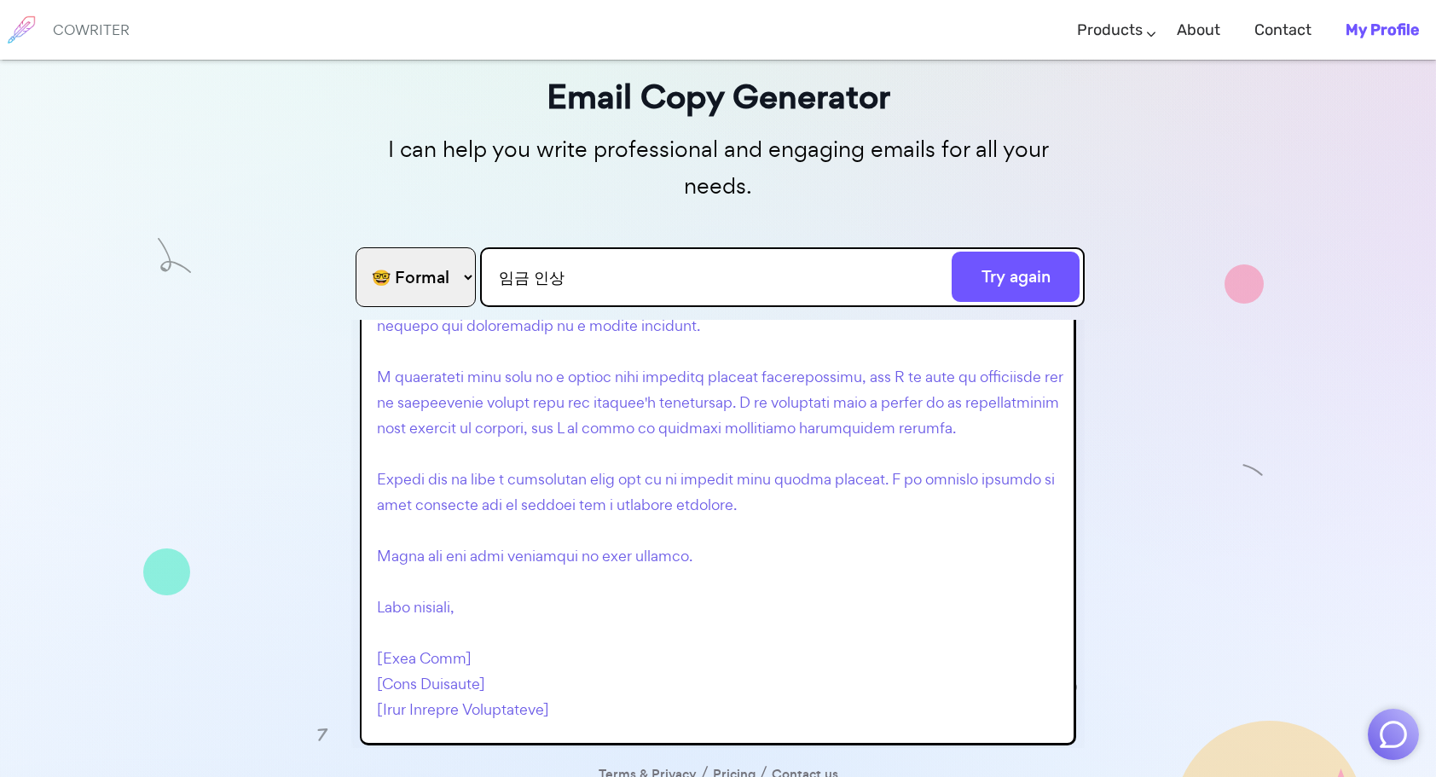
scroll to position [135, 0]
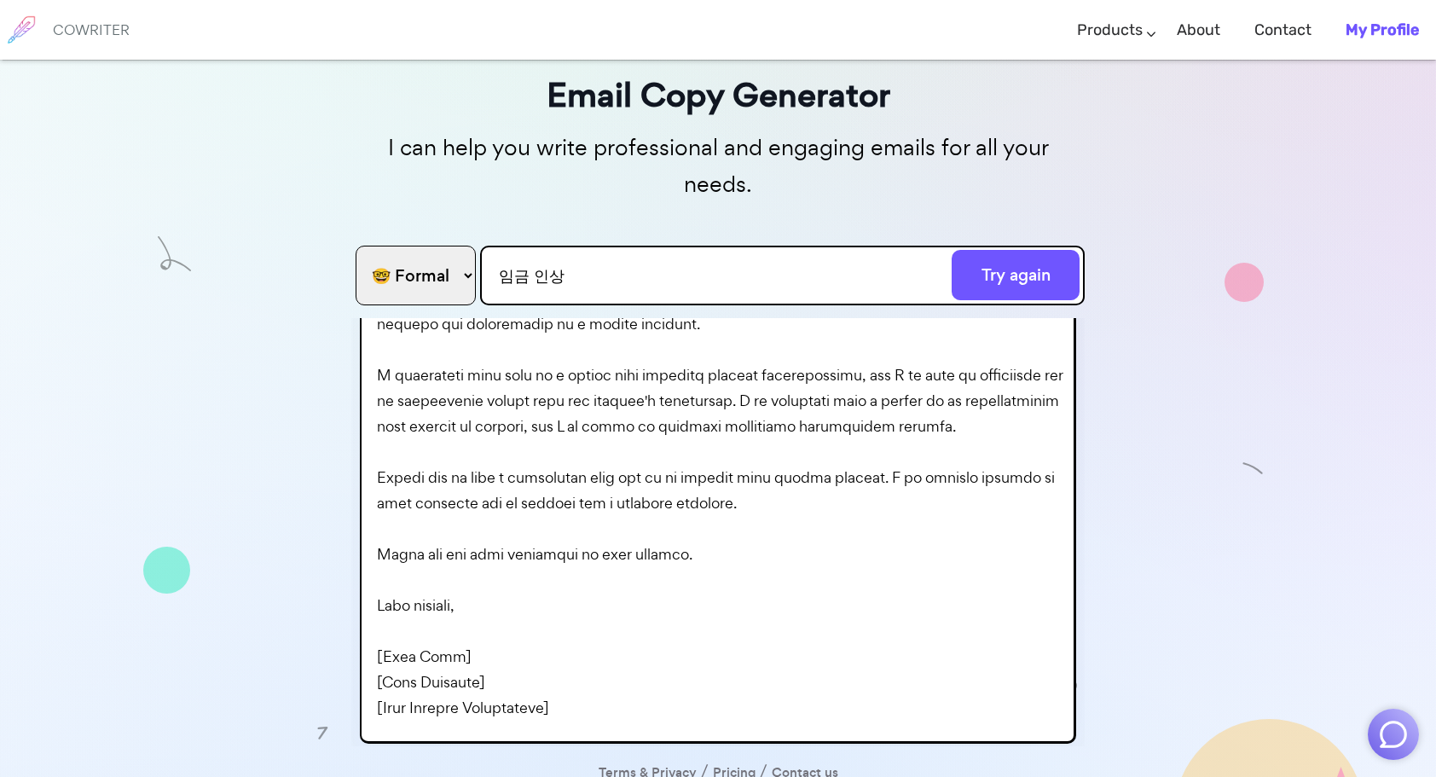
click at [447, 246] on select "🤓 Formal 😊 Friendly 😂 Funny 🥹 Emotional 😊 Sweet 🥸 Bold" at bounding box center [416, 276] width 120 height 60
click at [426, 246] on select "🤓 Formal 😊 Friendly 😂 Funny 🥹 Emotional 😊 Sweet 🥸 Bold" at bounding box center [416, 276] width 120 height 60
select select "emotional"
click at [356, 246] on select "🤓 Formal 😊 Friendly 😂 Funny 🥹 Emotional 😊 Sweet 🥸 Bold" at bounding box center [416, 276] width 120 height 60
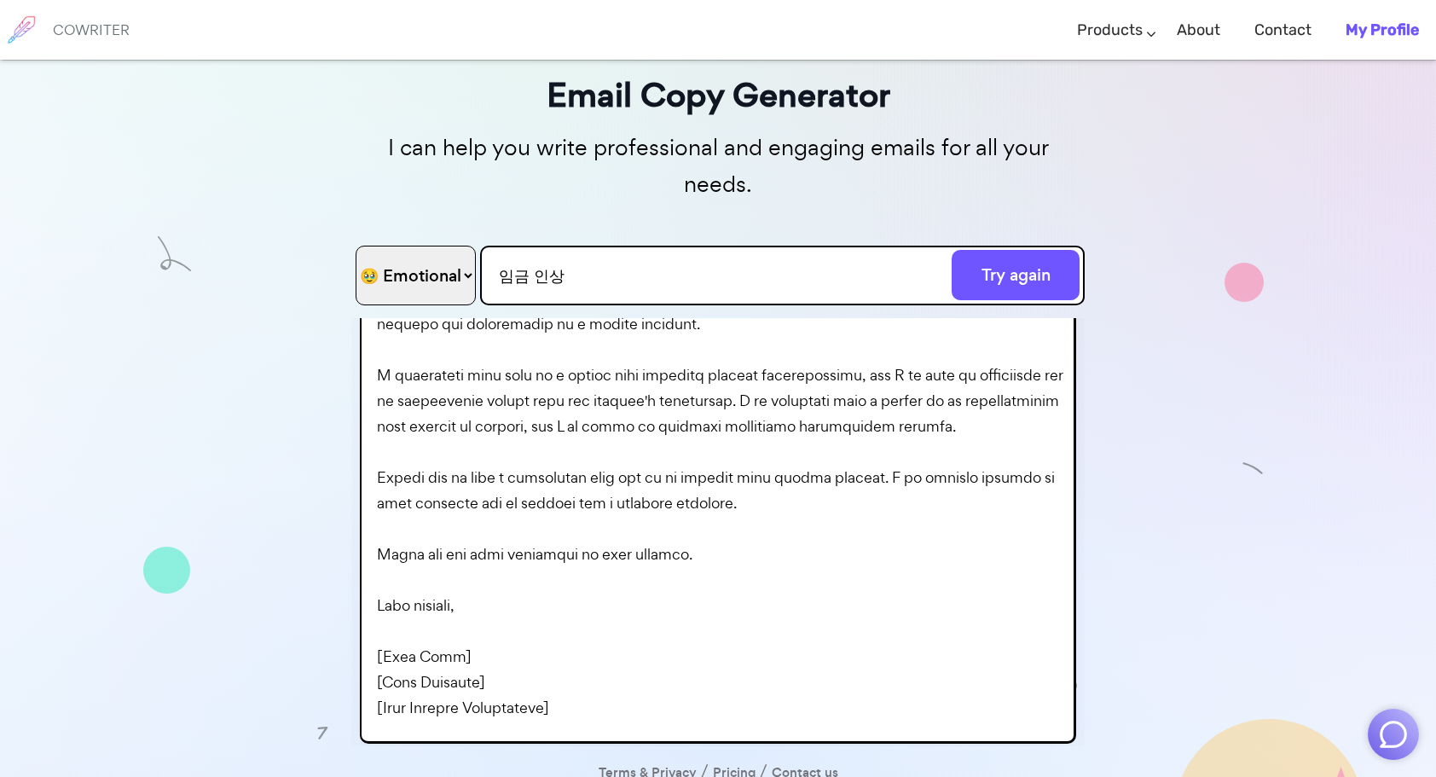
click at [656, 246] on input "임금 인상" at bounding box center [782, 276] width 604 height 60
click at [679, 246] on input "임금 인상" at bounding box center [782, 276] width 604 height 60
drag, startPoint x: 708, startPoint y: 247, endPoint x: -3, endPoint y: 174, distance: 714.8
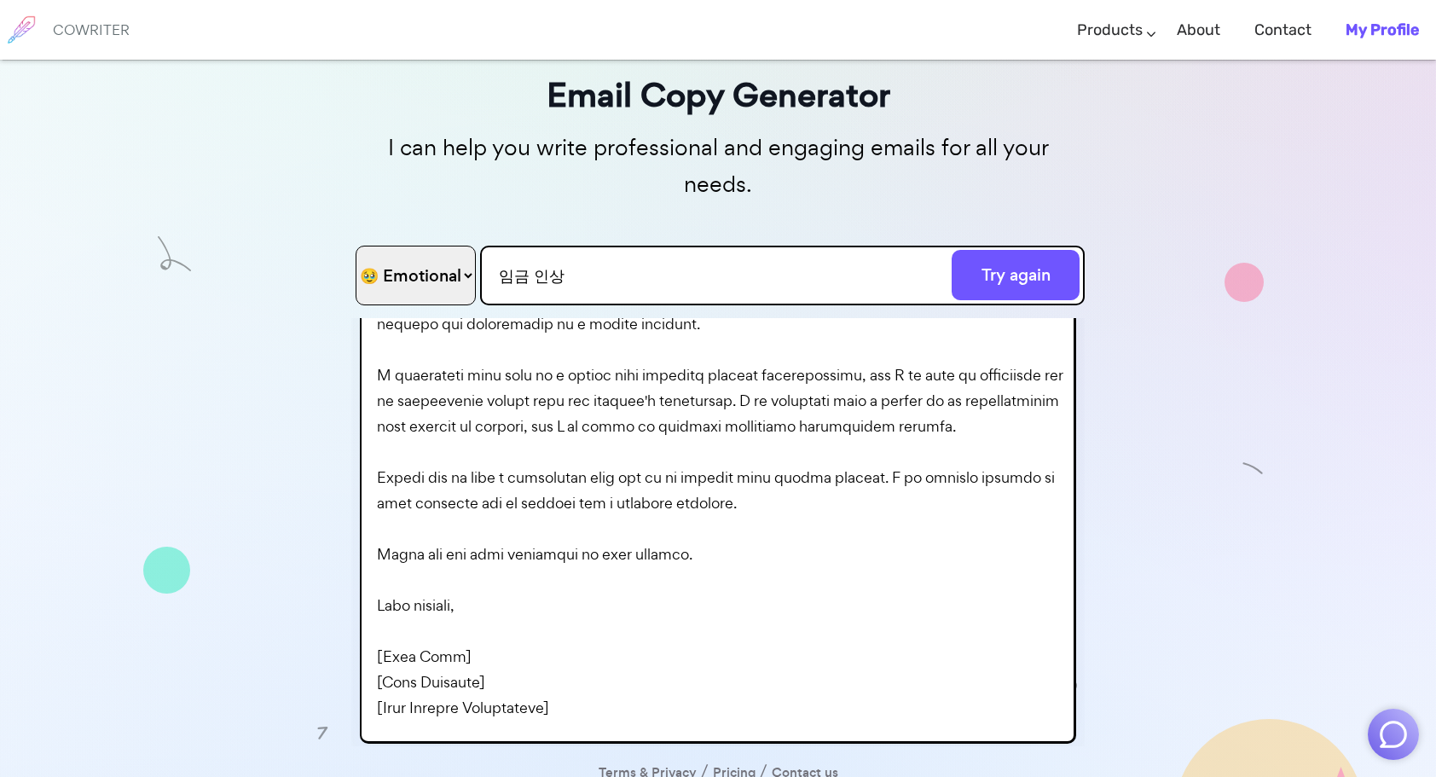
click at [0, 174] on html "COWRITER Products Writing Marketing Emails Images (soon) About Contact My Profi…" at bounding box center [718, 339] width 1436 height 948
drag, startPoint x: 626, startPoint y: 234, endPoint x: 671, endPoint y: 239, distance: 45.4
click at [627, 246] on input "임금 인상" at bounding box center [782, 276] width 604 height 60
click at [685, 246] on input "임금 인상" at bounding box center [782, 276] width 604 height 60
drag, startPoint x: 708, startPoint y: 238, endPoint x: 22, endPoint y: 95, distance: 700.9
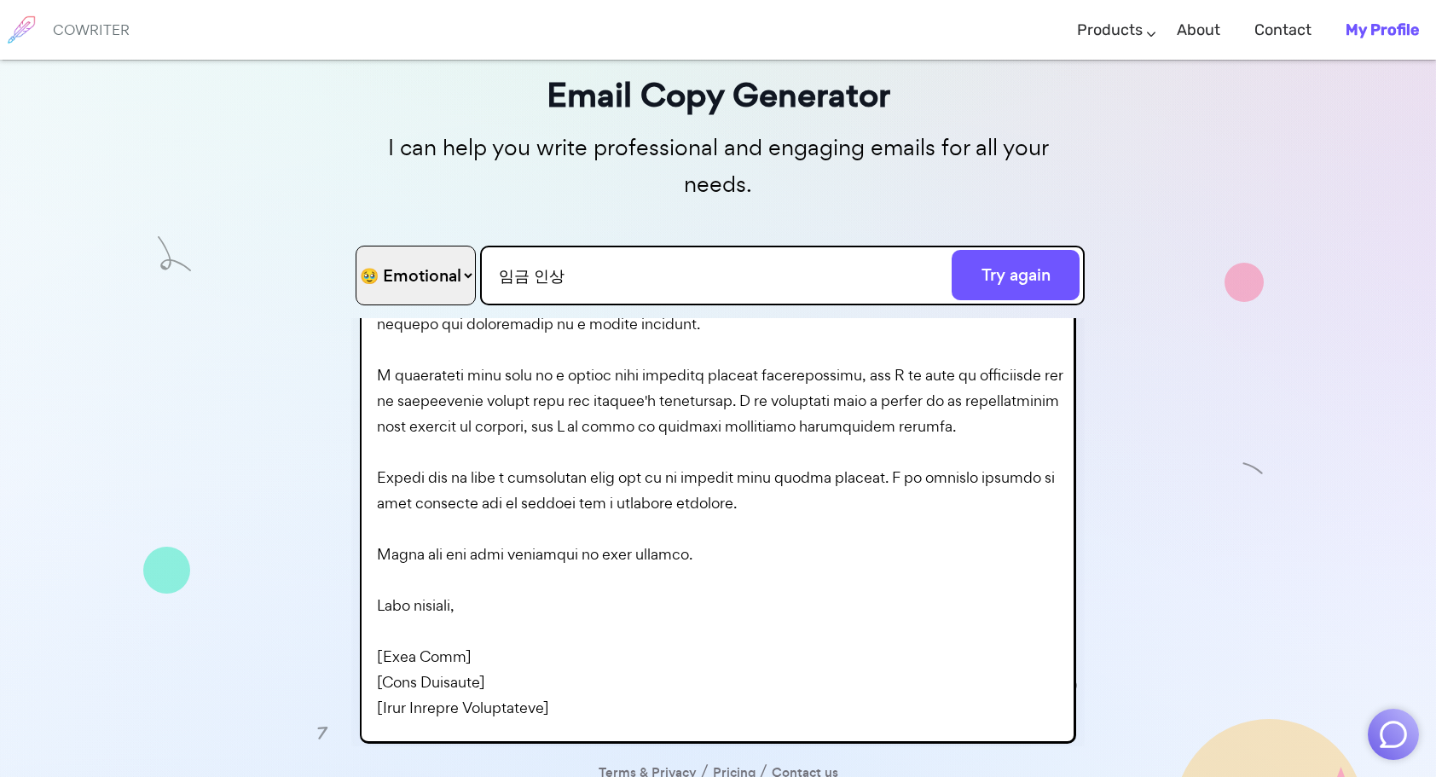
click at [0, 126] on html "COWRITER Products Writing Marketing Emails Images (soon) About Contact My Profi…" at bounding box center [718, 339] width 1436 height 948
click at [951, 250] on button "Generate" at bounding box center [1015, 275] width 128 height 50
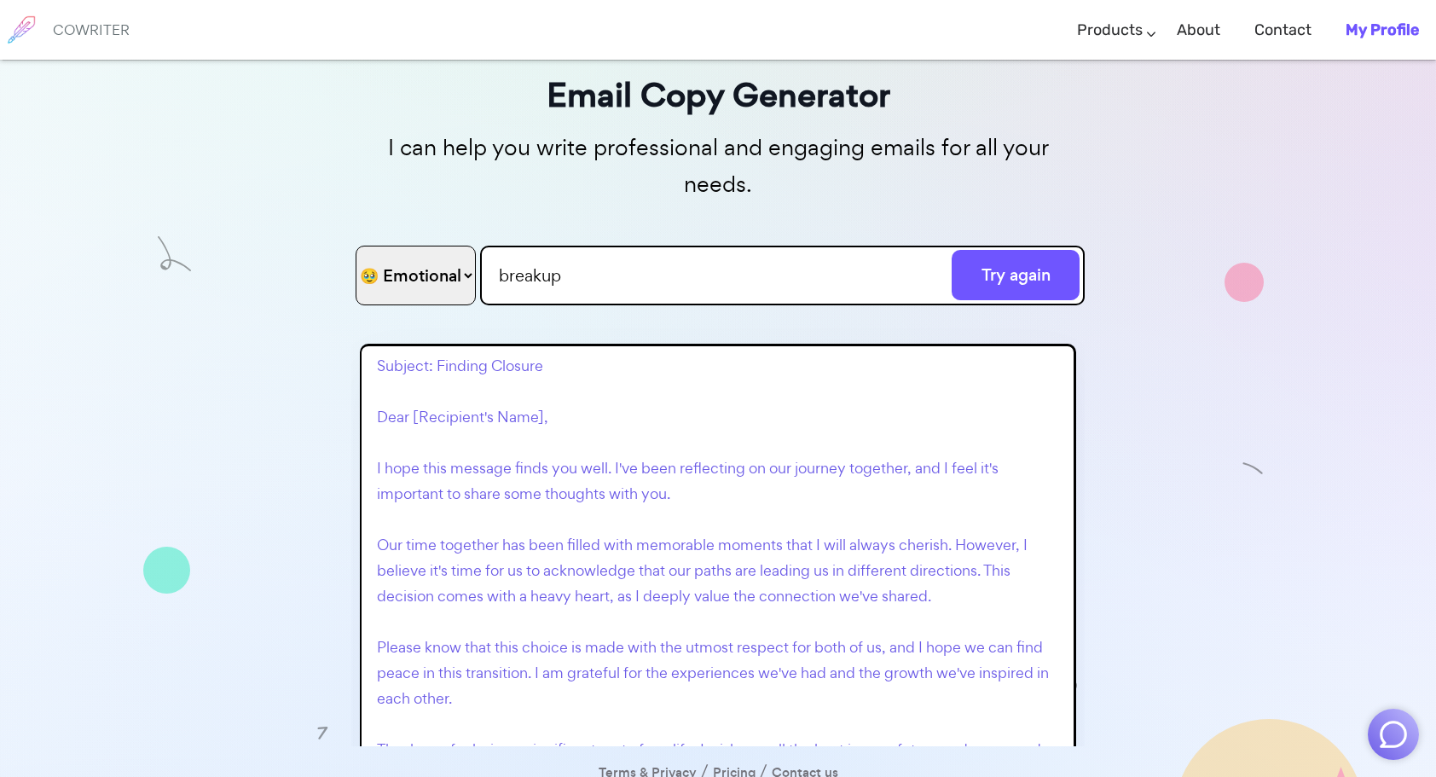
scroll to position [170, 0]
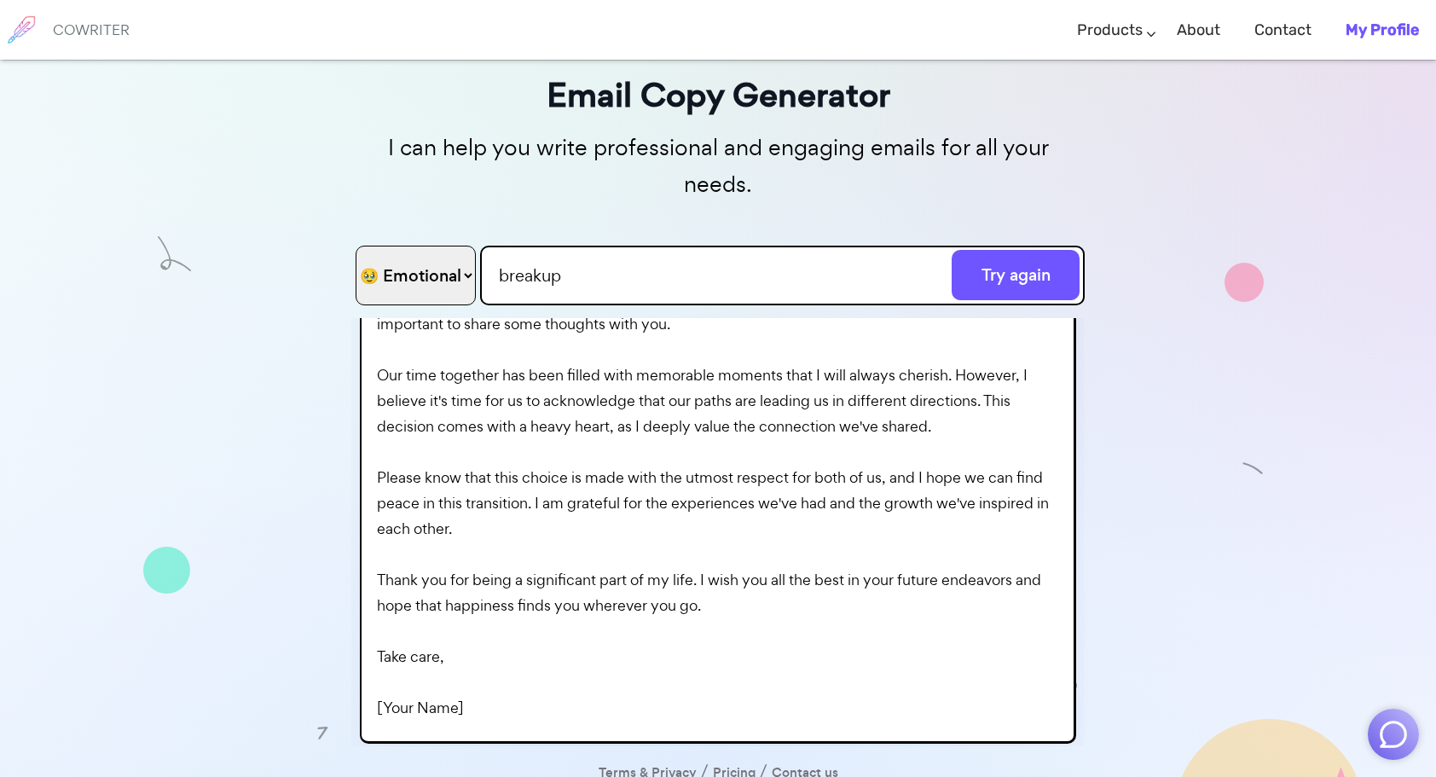
click at [504, 246] on input "breakup" at bounding box center [782, 276] width 604 height 60
click at [951, 250] on button "Generate" at bounding box center [1015, 275] width 128 height 50
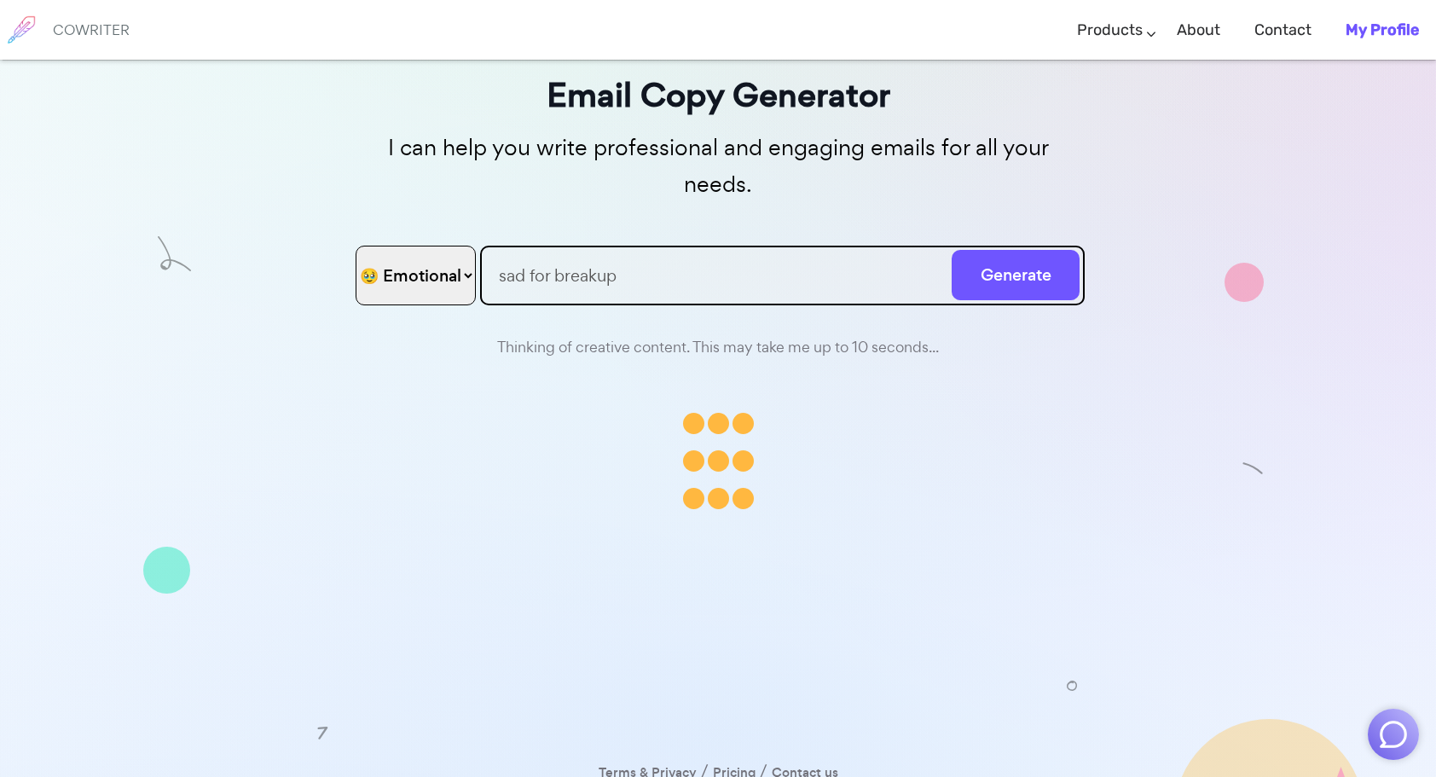
scroll to position [0, 0]
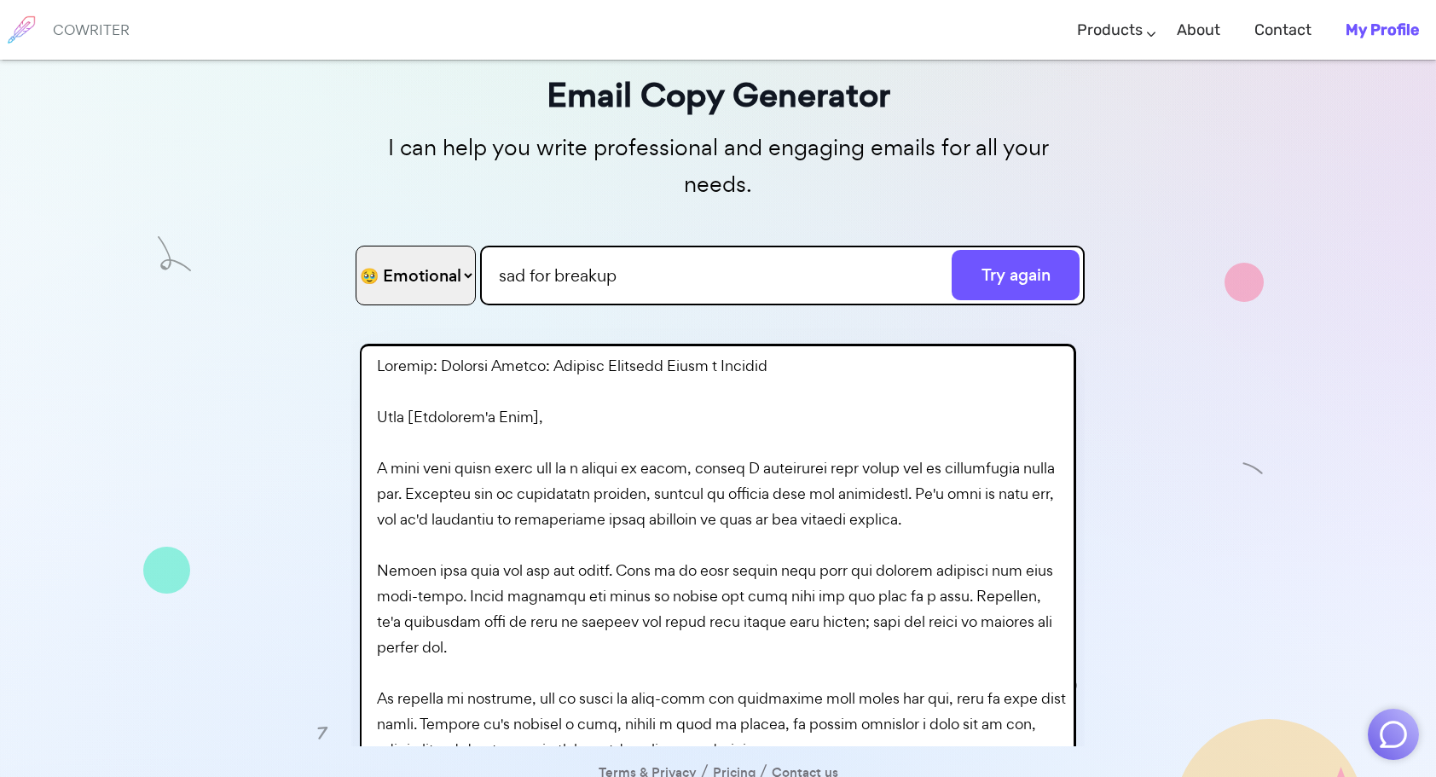
click at [554, 246] on input "sad for breakup" at bounding box center [782, 276] width 604 height 60
click at [951, 250] on button "Generate" at bounding box center [1015, 275] width 128 height 50
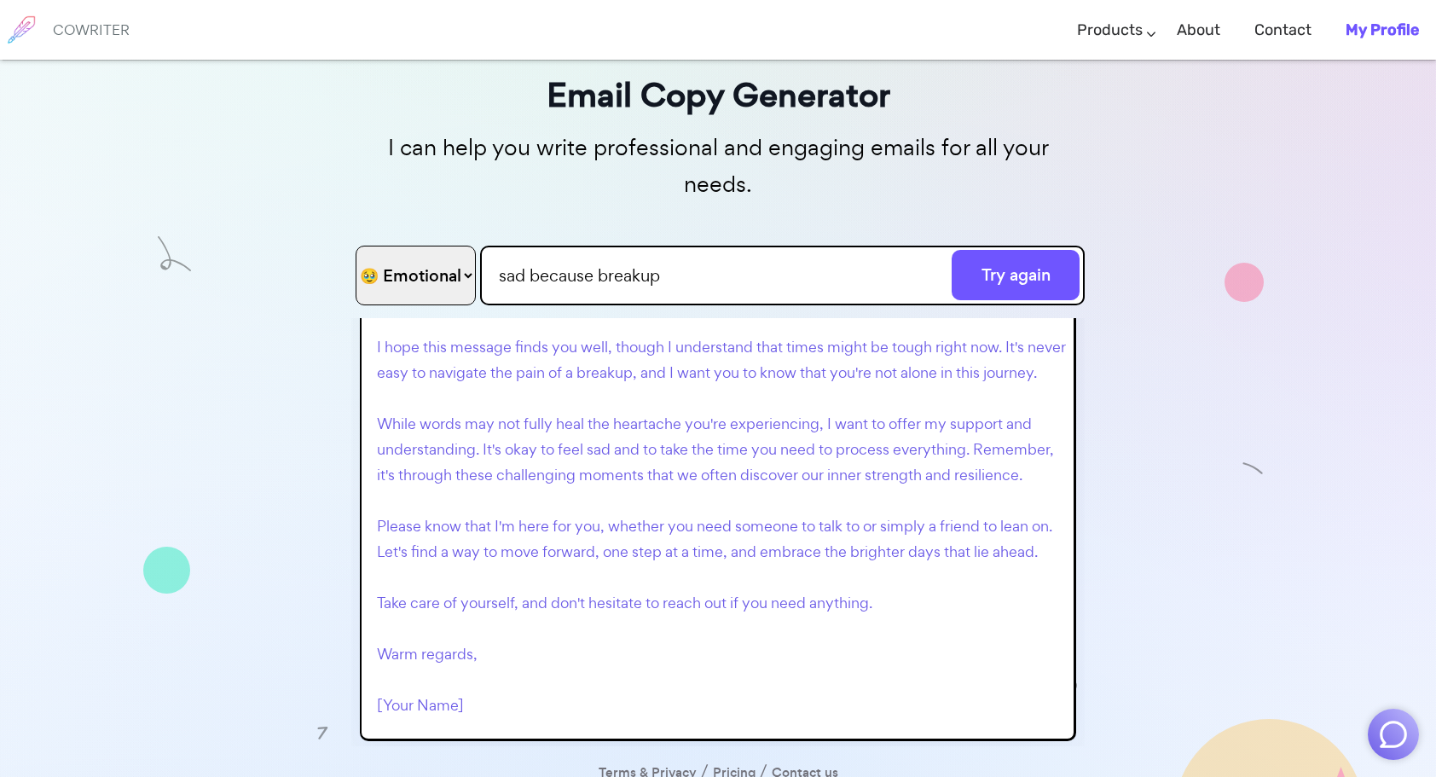
scroll to position [170, 0]
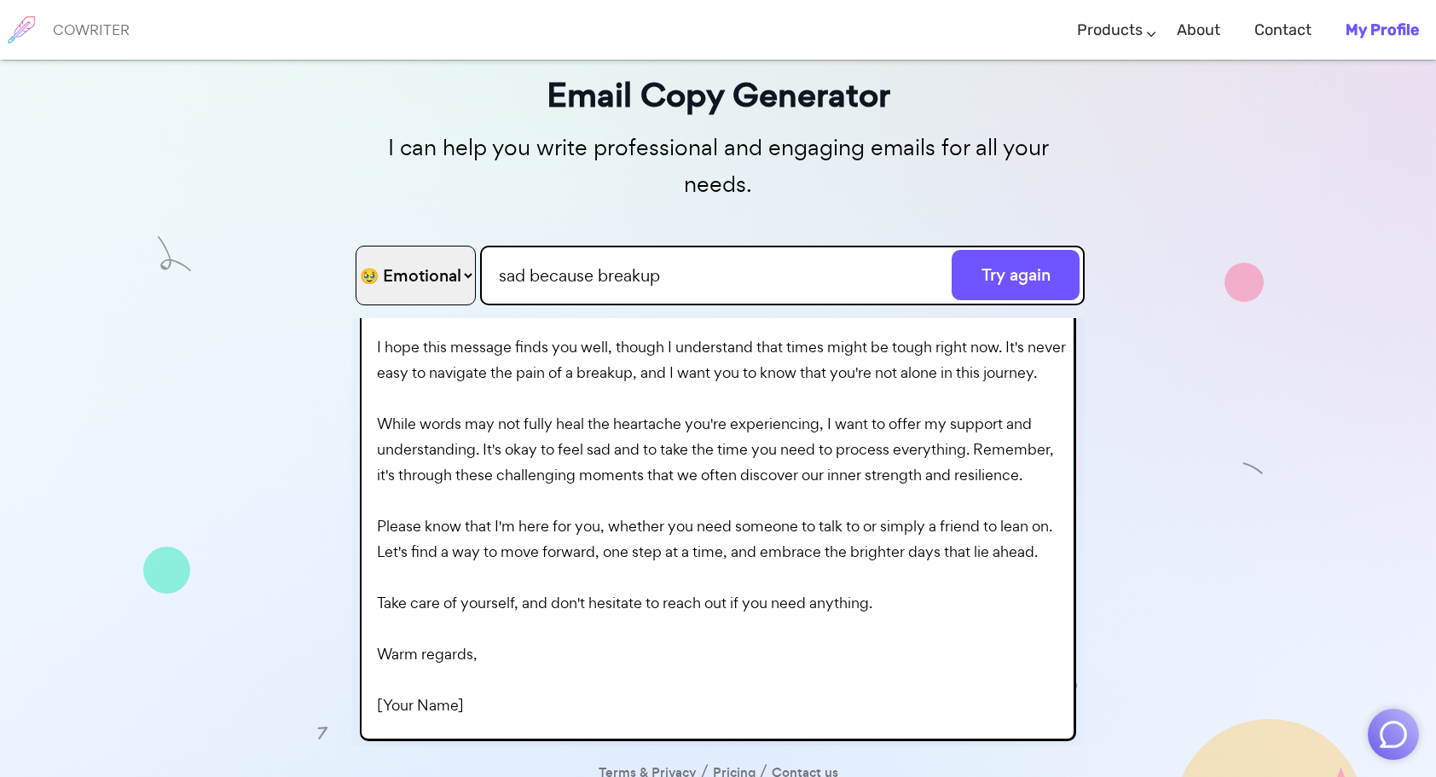
drag, startPoint x: 602, startPoint y: 234, endPoint x: 159, endPoint y: 237, distance: 443.3
click at [351, 237] on div "Email Copy Generator I can help you write professional and engaging emails for …" at bounding box center [717, 440] width 733 height 745
click at [951, 250] on button "Generate" at bounding box center [1015, 275] width 128 height 50
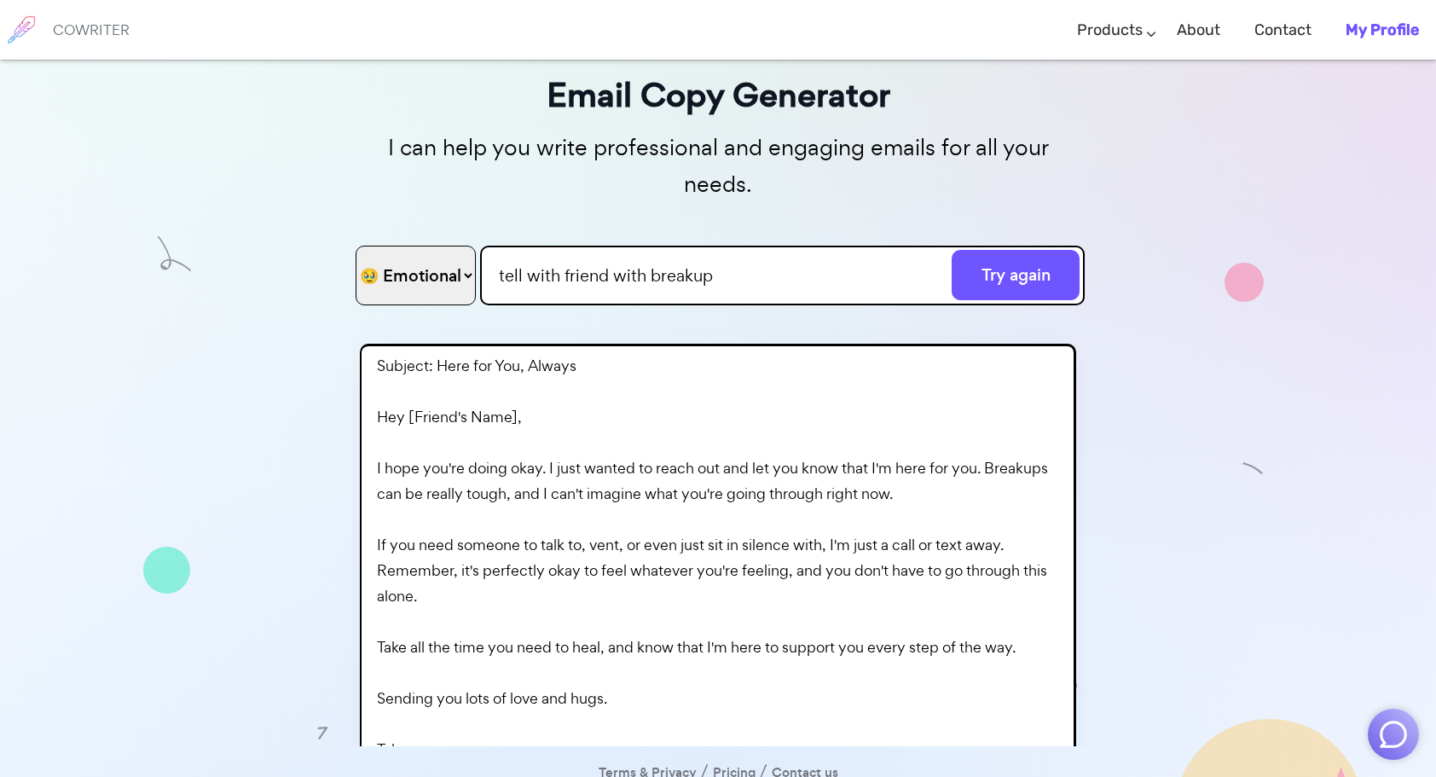
click at [632, 246] on input "tell with friend with breakup" at bounding box center [782, 276] width 604 height 60
click at [655, 246] on input "tell with friend with breakup" at bounding box center [782, 276] width 604 height 60
type input "tell with friend about breakup"
click at [951, 250] on button "Generate" at bounding box center [1015, 275] width 128 height 50
